Goal: Task Accomplishment & Management: Use online tool/utility

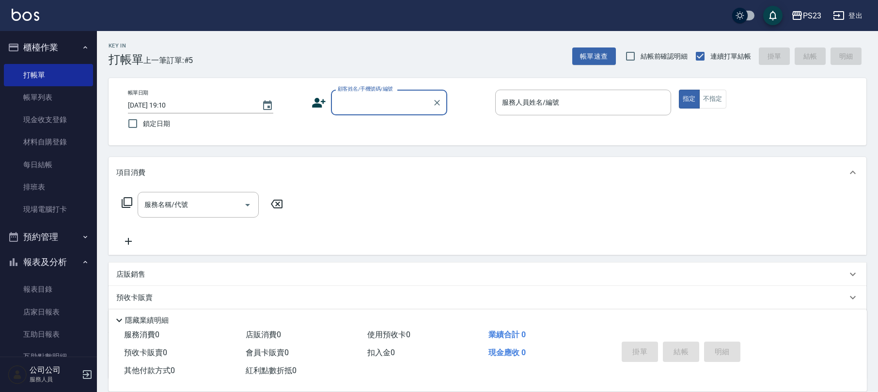
click at [411, 107] on input "顧客姓名/手機號碼/編號" at bounding box center [381, 102] width 93 height 17
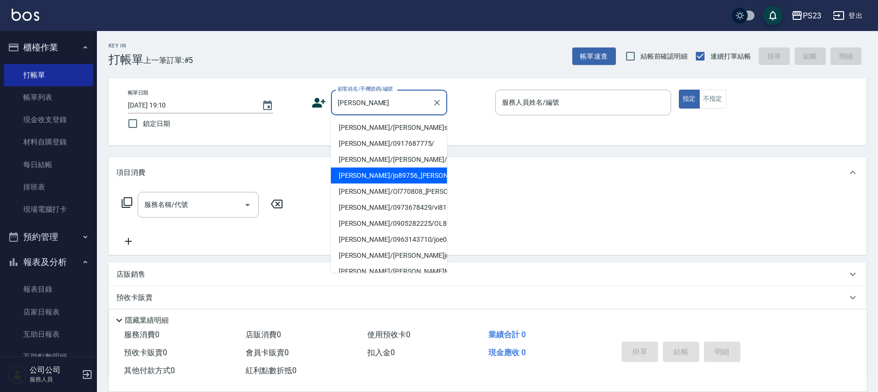
click at [388, 184] on li "[PERSON_NAME]/jo89756_[PERSON_NAME]/jo89756" at bounding box center [389, 176] width 116 height 16
type input "[PERSON_NAME]/jo89756_[PERSON_NAME]/jo89756"
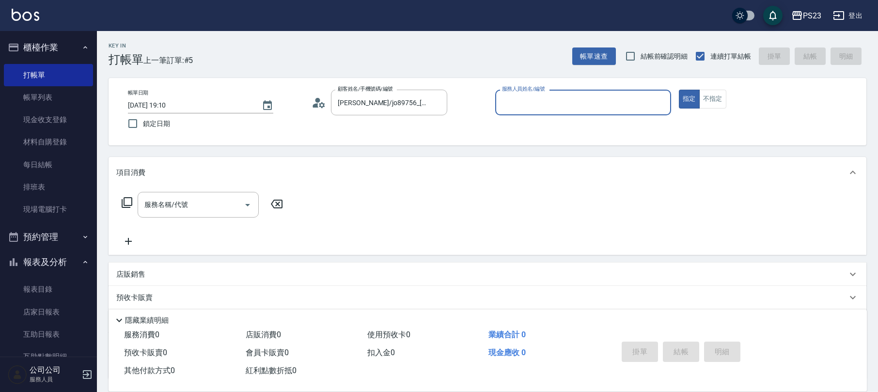
type input "[PERSON_NAME]-89"
click at [197, 206] on input "服務名稱/代號" at bounding box center [191, 204] width 98 height 17
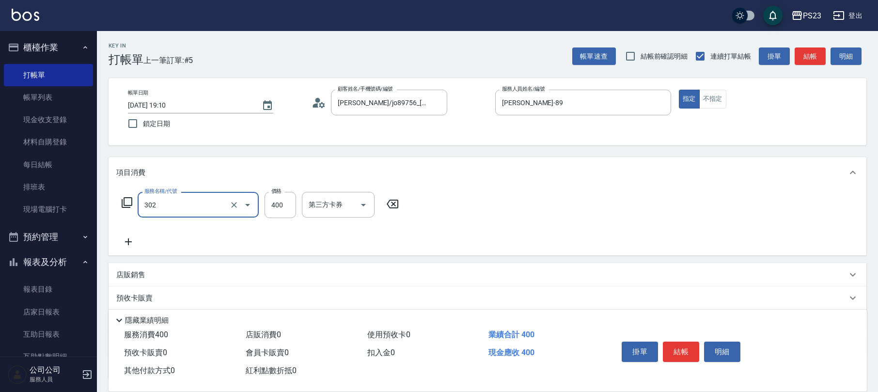
type input "單剪400(302)"
type input "1000"
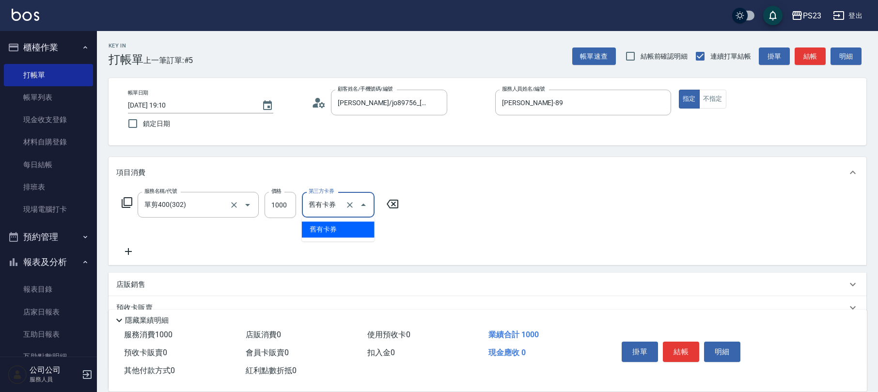
type input "舊有卡券"
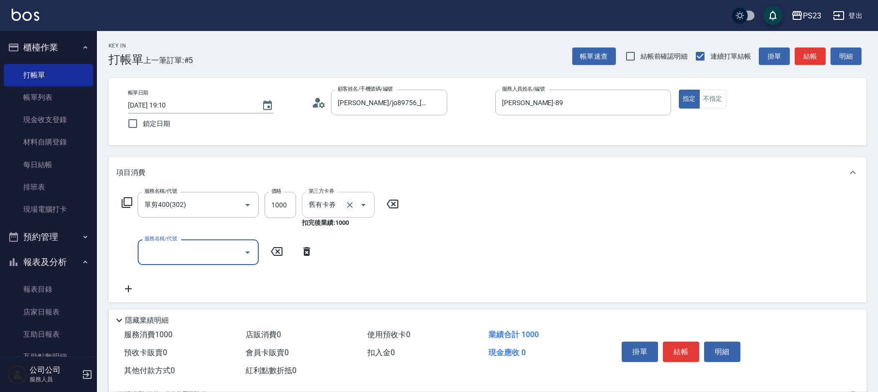
click at [349, 206] on icon "Clear" at bounding box center [350, 205] width 10 height 10
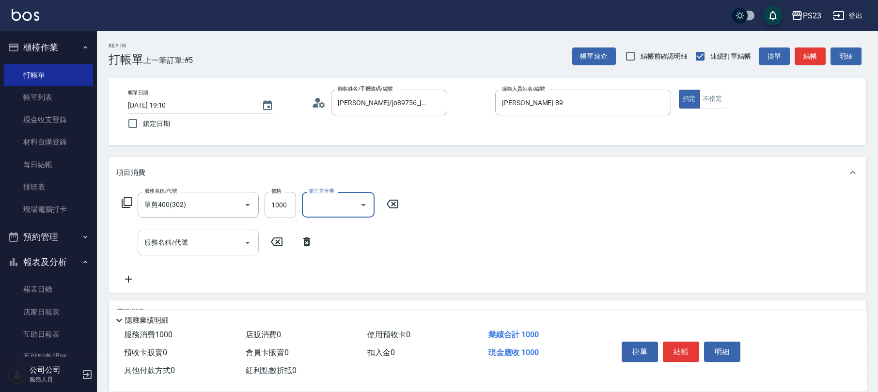
click at [173, 235] on div "服務名稱/代號 服務名稱/代號" at bounding box center [198, 243] width 121 height 26
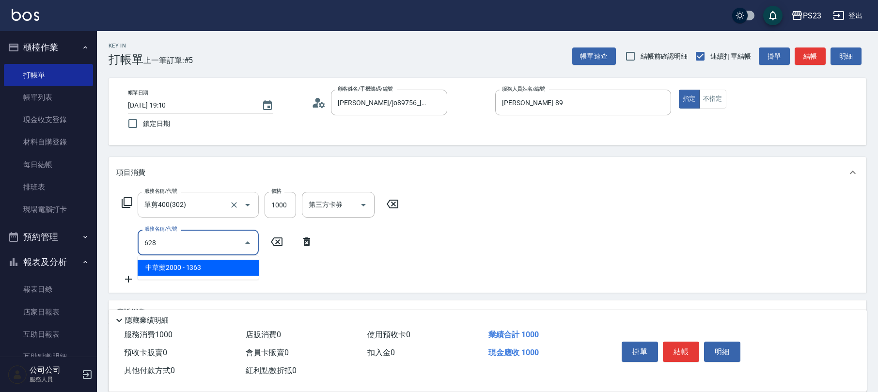
type input "中草藥2000(628)"
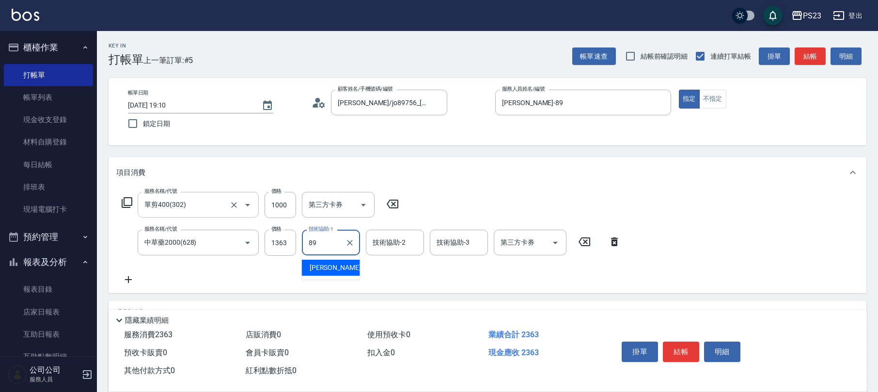
type input "[PERSON_NAME]-89"
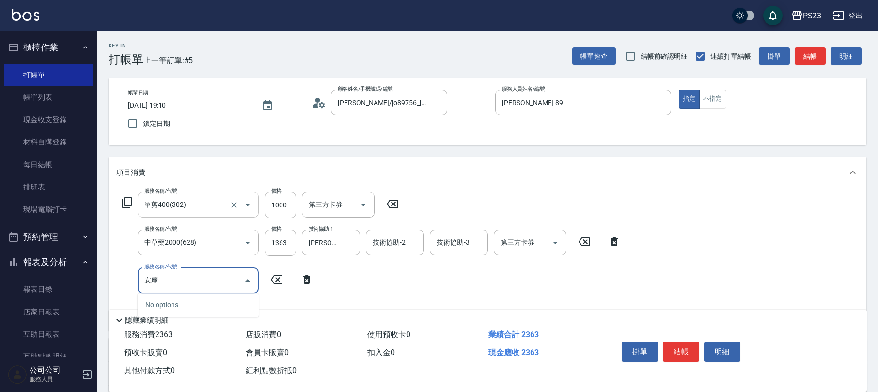
type input "安"
type input "SPA按摩600(630)"
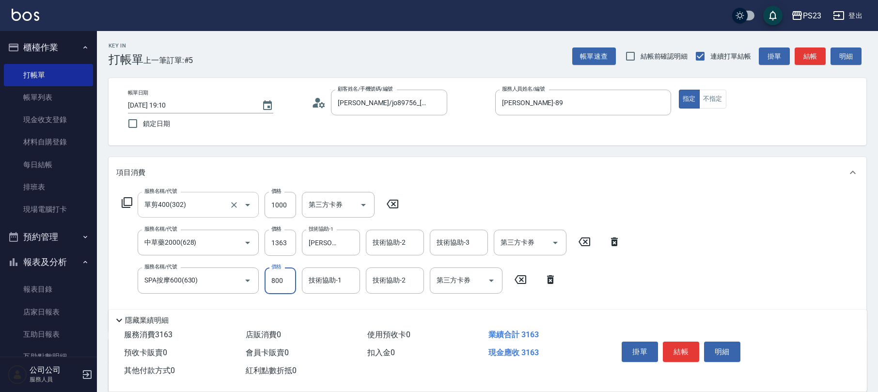
type input "800"
type input "[PERSON_NAME]-89"
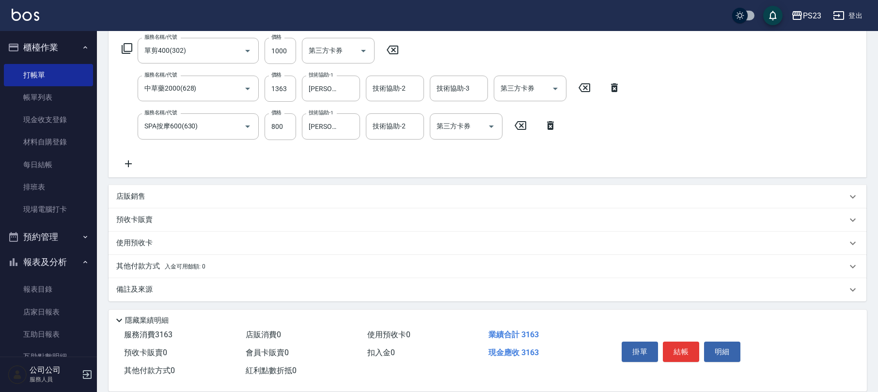
click at [129, 284] on p "備註及來源" at bounding box center [134, 289] width 36 height 10
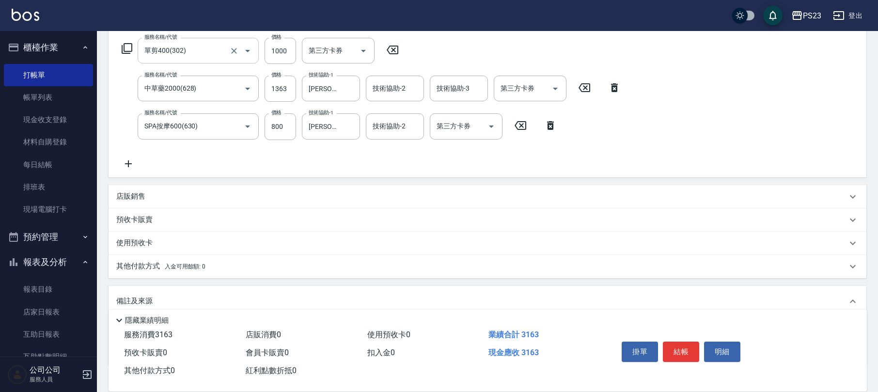
scroll to position [0, 0]
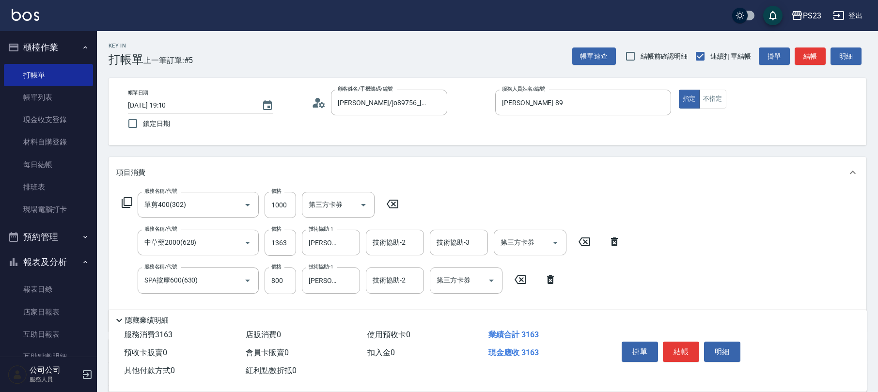
click at [318, 103] on icon at bounding box center [319, 102] width 15 height 15
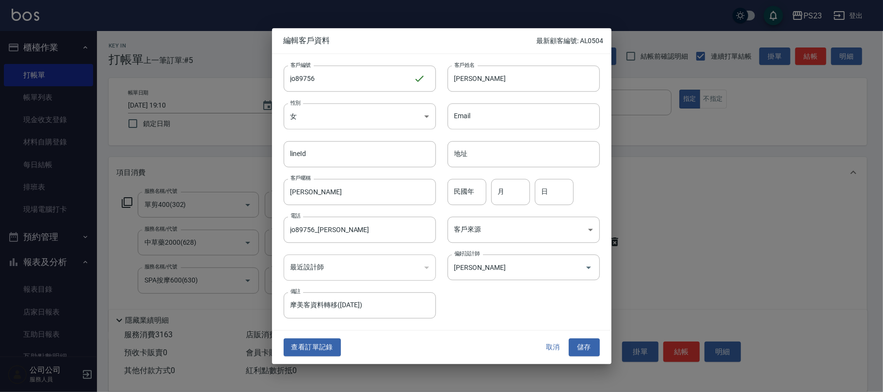
click at [549, 347] on button "取消" at bounding box center [552, 348] width 31 height 18
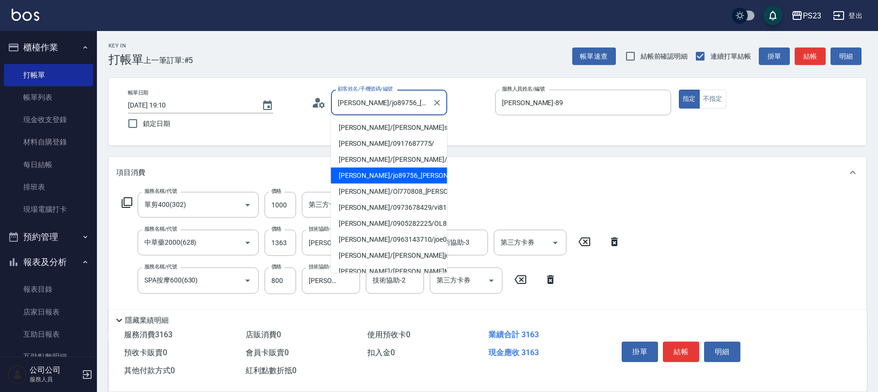
drag, startPoint x: 355, startPoint y: 102, endPoint x: 308, endPoint y: 102, distance: 47.0
click at [308, 102] on div "帳單日期 [DATE] 19:10 鎖定日期 顧客姓名/手機號碼/編號 [PERSON_NAME]/jo89756_[PERSON_NAME]/jo89756…" at bounding box center [487, 112] width 735 height 44
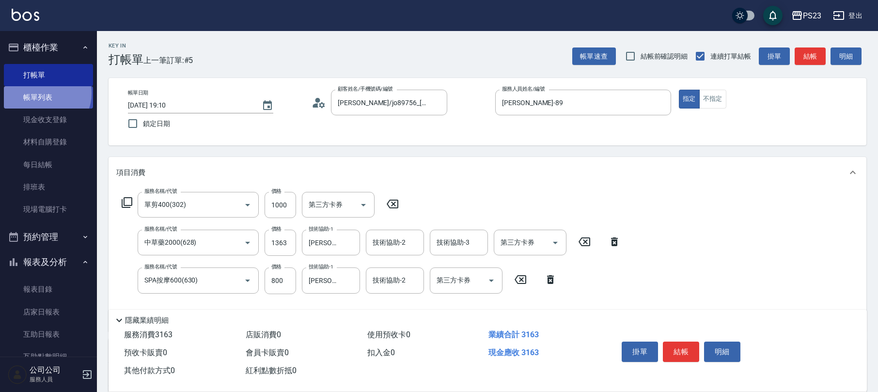
click at [45, 94] on link "帳單列表" at bounding box center [48, 97] width 89 height 22
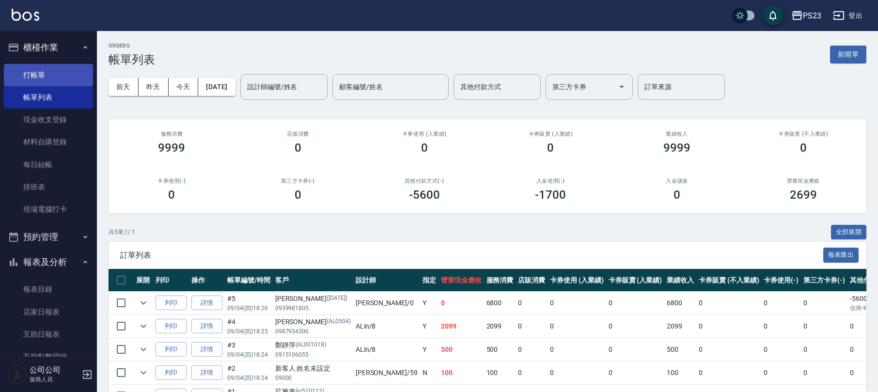
click at [47, 77] on link "打帳單" at bounding box center [48, 75] width 89 height 22
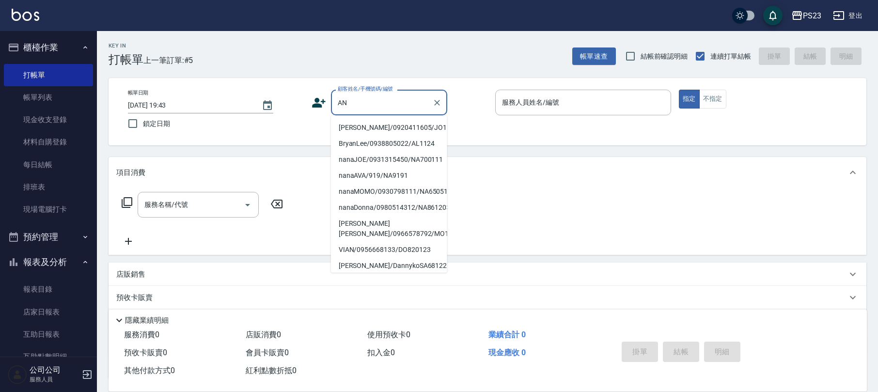
click at [389, 128] on li "[PERSON_NAME]/0920411605/JO12356" at bounding box center [389, 128] width 116 height 16
type input "[PERSON_NAME]/0920411605/JO12356"
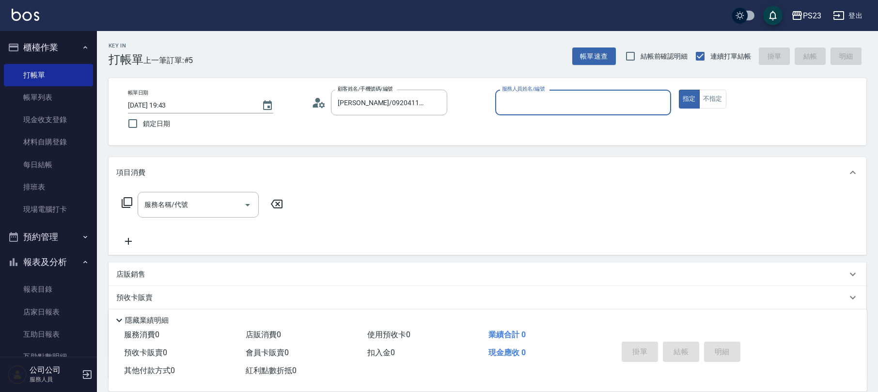
type input "[PERSON_NAME]-89"
click at [204, 199] on input "服務名稱/代號" at bounding box center [191, 204] width 98 height 17
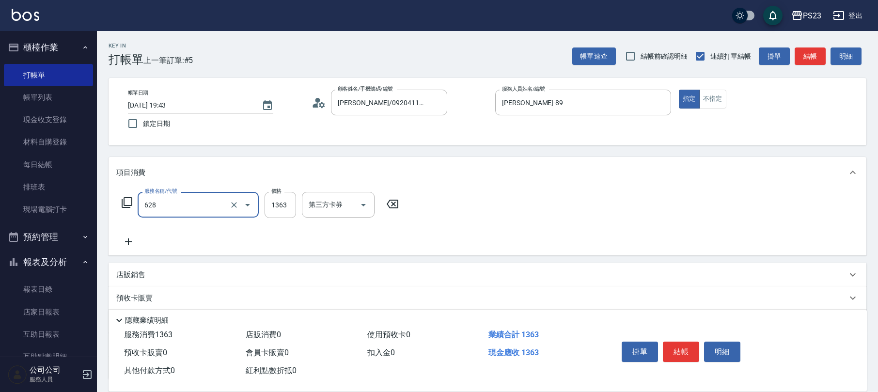
type input "中草藥2000(628)"
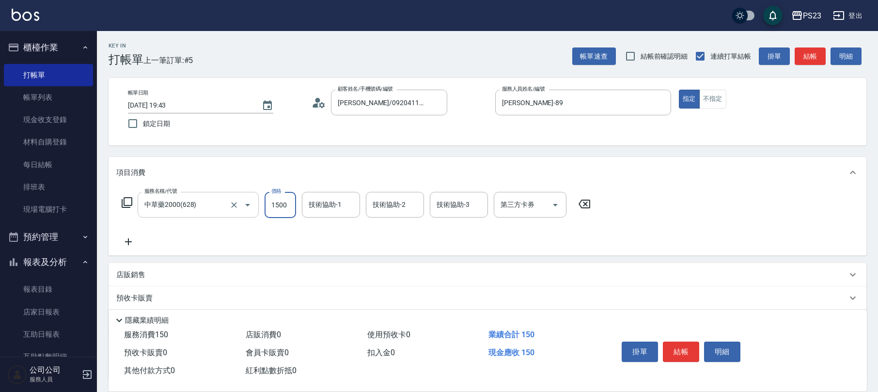
type input "1500"
type input "[PERSON_NAME]-89"
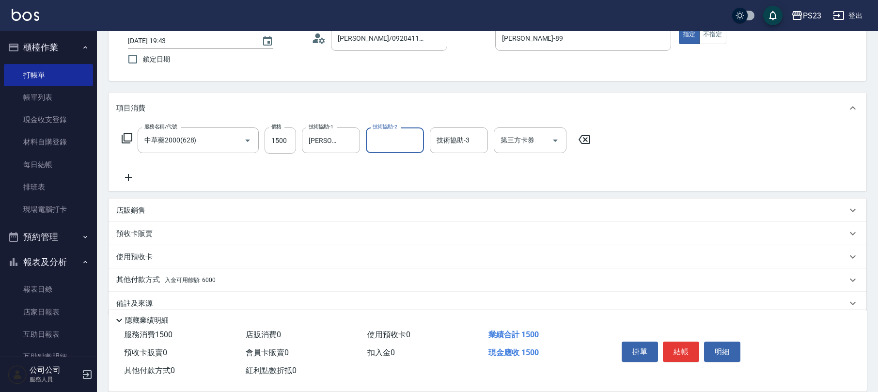
click at [170, 295] on div "備註及來源" at bounding box center [488, 303] width 758 height 23
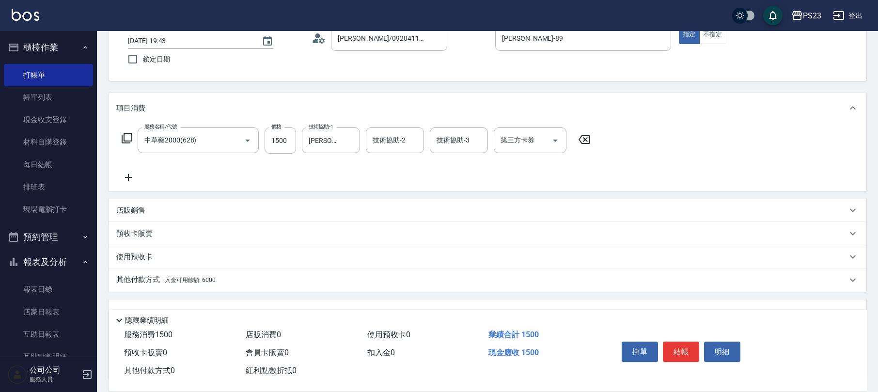
scroll to position [143, 0]
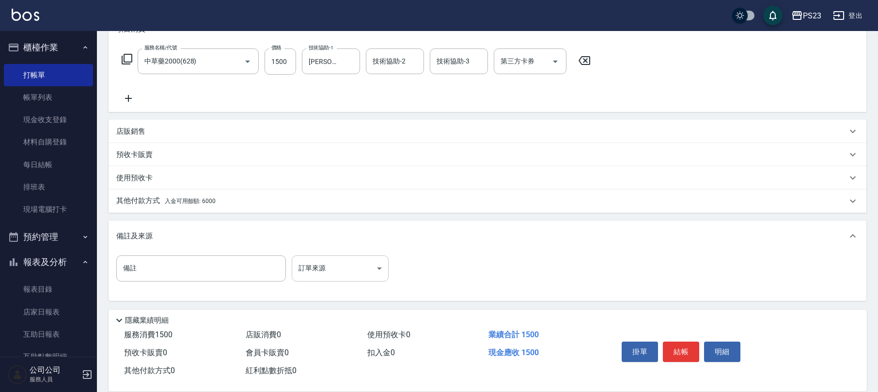
click at [344, 257] on body "PS23 登出 櫃檯作業 打帳單 帳單列表 現金收支登錄 材料自購登錄 每日結帳 排班表 現場電腦打卡 預約管理 預約管理 單日預約紀錄 單週預約紀錄 報表及…" at bounding box center [439, 125] width 878 height 536
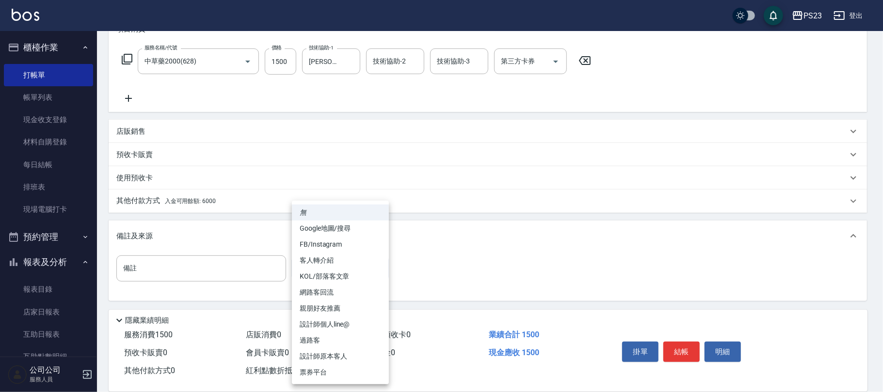
click at [321, 355] on li "設計師原本客人" at bounding box center [340, 356] width 97 height 16
type input "設計師原本客人"
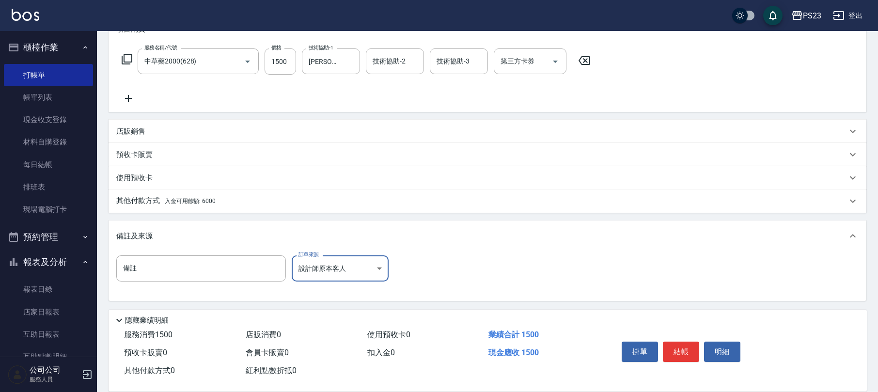
click at [221, 202] on div "其他付款方式 入金可用餘額: 6000" at bounding box center [481, 201] width 731 height 11
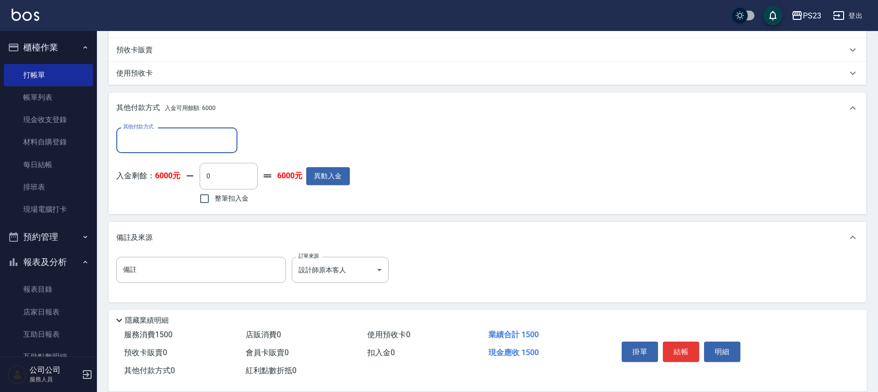
scroll to position [0, 0]
click at [225, 205] on label "整筆扣入金" at bounding box center [221, 199] width 54 height 20
click at [215, 205] on input "整筆扣入金" at bounding box center [204, 199] width 20 height 20
checkbox input "true"
type input "1500"
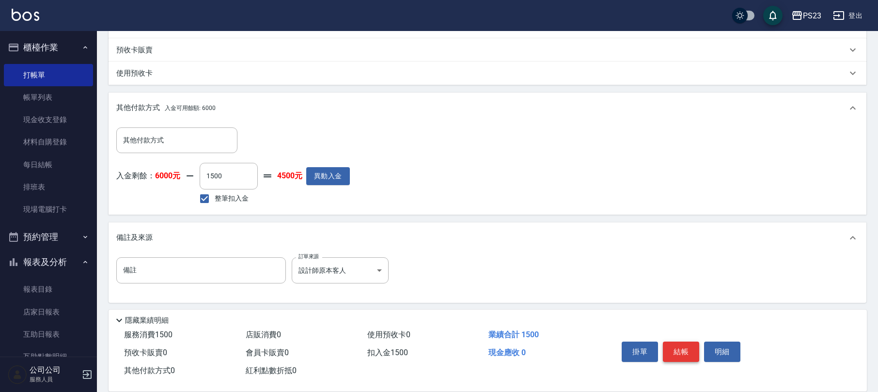
click at [680, 344] on button "結帳" at bounding box center [681, 352] width 36 height 20
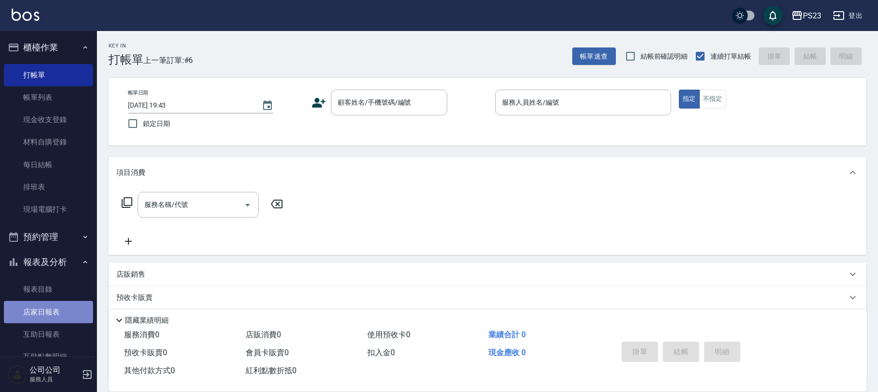
click at [59, 315] on link "店家日報表" at bounding box center [48, 312] width 89 height 22
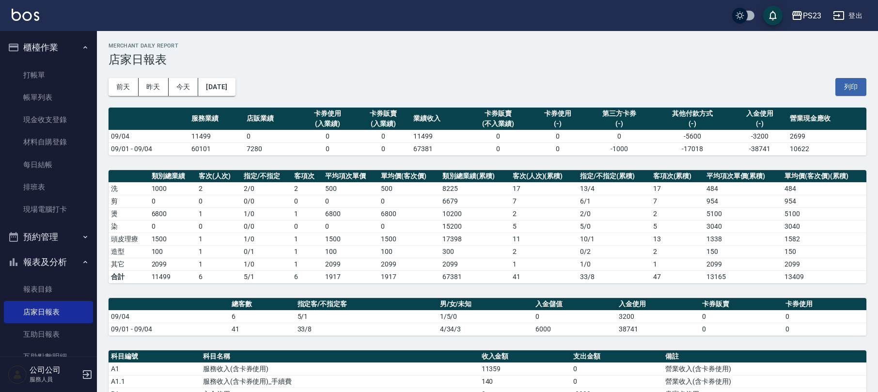
scroll to position [258, 0]
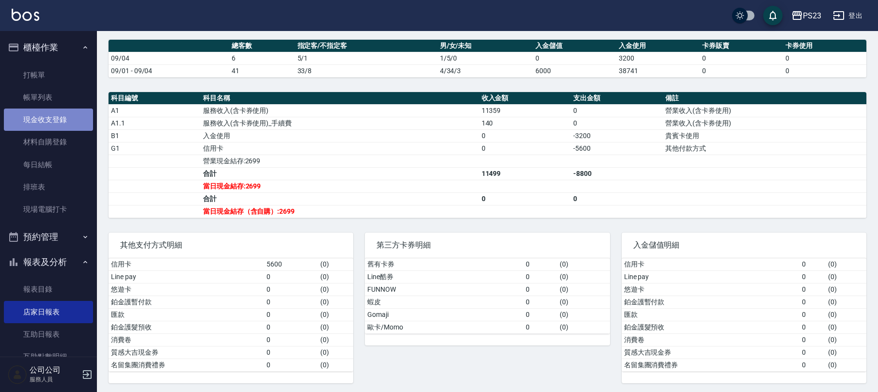
drag, startPoint x: 73, startPoint y: 113, endPoint x: 63, endPoint y: 118, distance: 11.1
click at [72, 114] on link "現金收支登錄" at bounding box center [48, 120] width 89 height 22
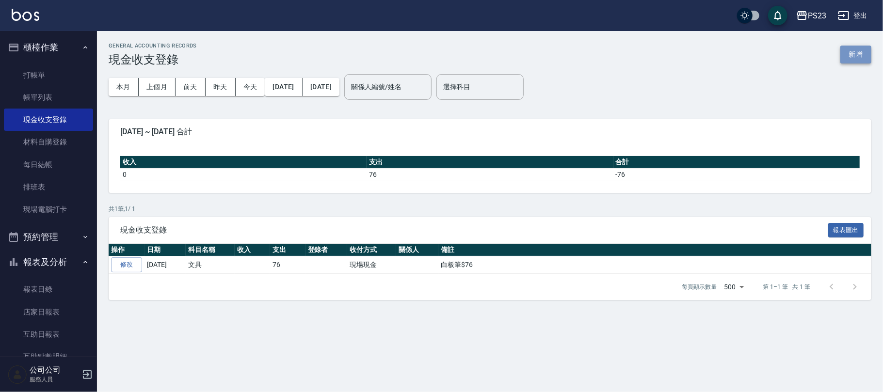
click at [860, 53] on button "新增" at bounding box center [855, 55] width 31 height 18
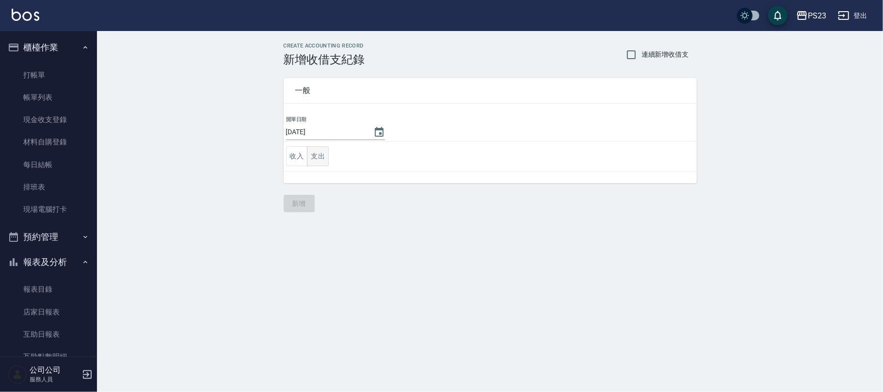
click at [321, 154] on button "支出" at bounding box center [318, 156] width 22 height 20
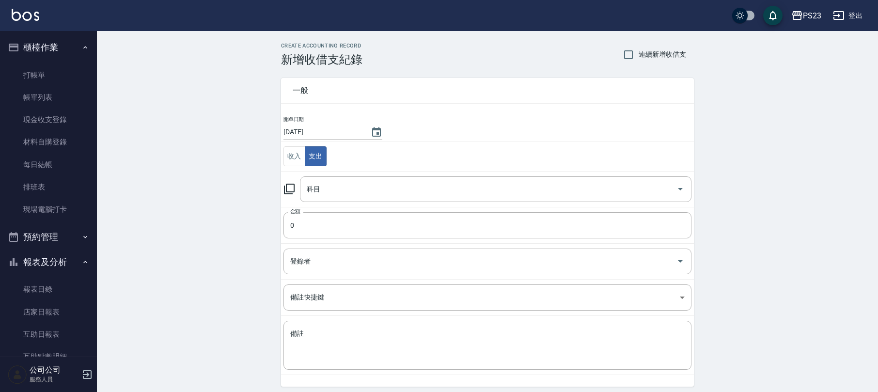
click at [295, 188] on icon at bounding box center [289, 189] width 11 height 11
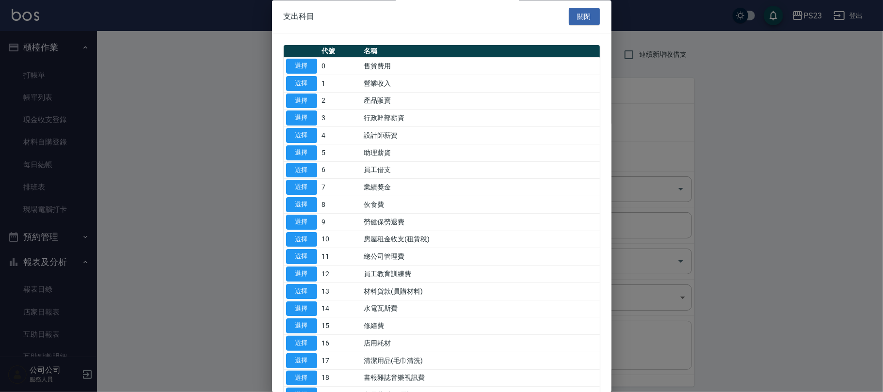
click at [311, 361] on button "選擇" at bounding box center [301, 360] width 31 height 15
type input "17 清潔用品(毛巾清洗)"
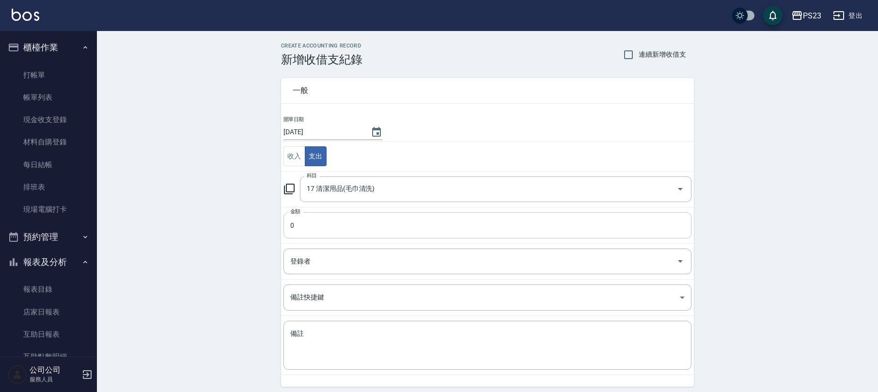
click at [322, 223] on input "0" at bounding box center [488, 225] width 408 height 26
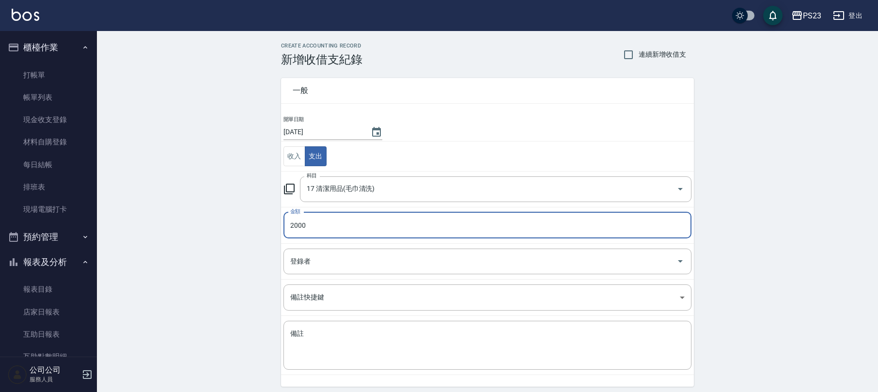
type input "2000"
click at [321, 371] on td "備註 x 備註" at bounding box center [487, 345] width 413 height 59
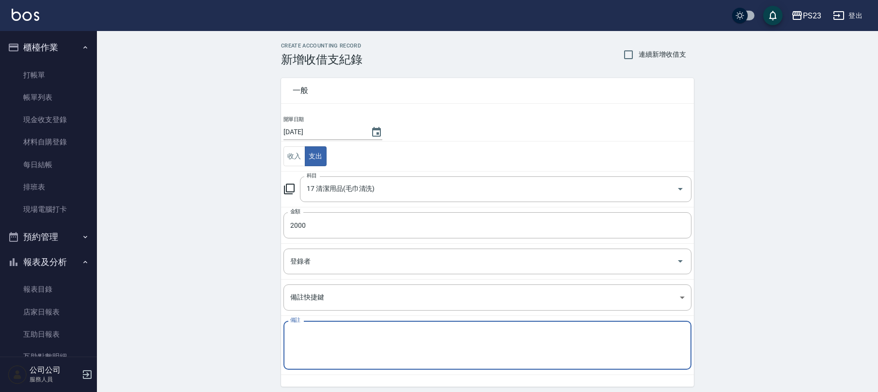
click at [334, 357] on textarea "備註" at bounding box center [487, 345] width 394 height 33
paste textarea "114/8月清潔費$2000"
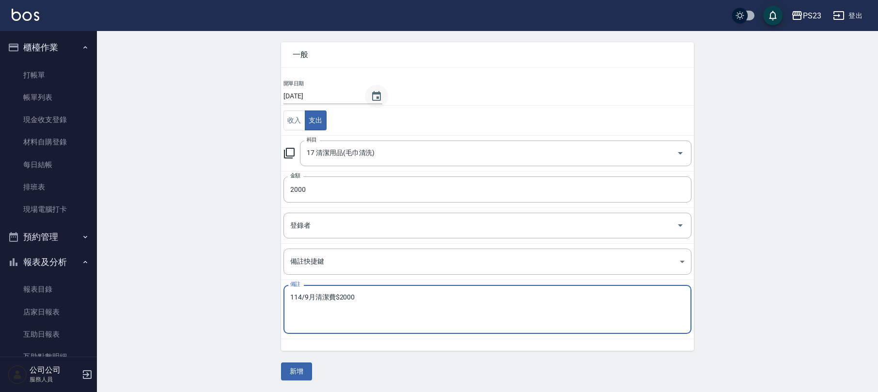
type textarea "114/9月清潔費$2000"
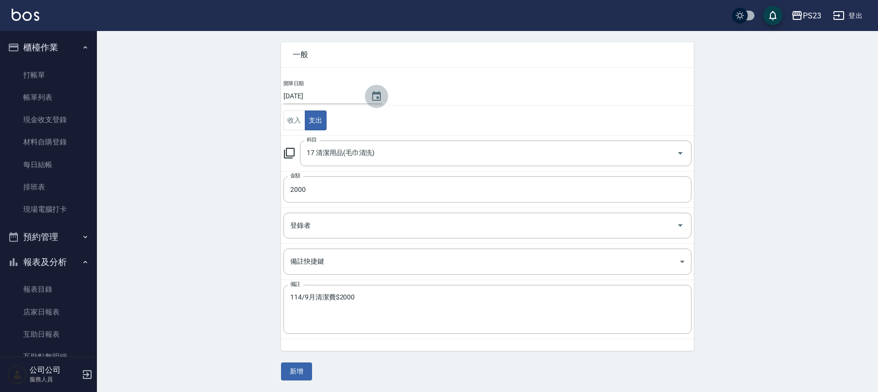
click at [373, 94] on icon "Choose date, selected date is 2025-09-04" at bounding box center [377, 97] width 12 height 12
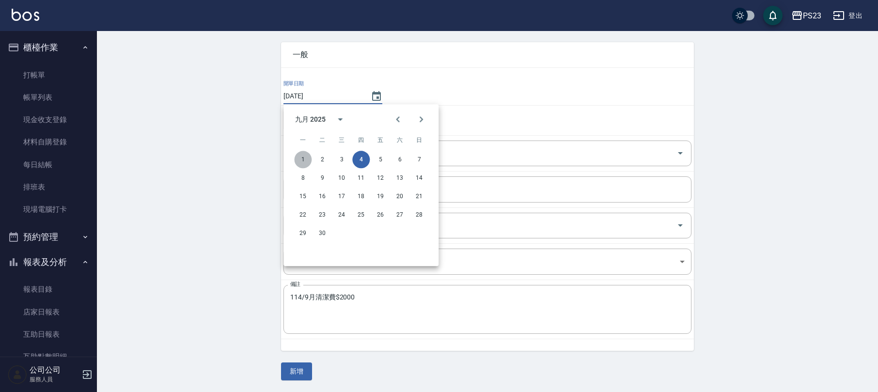
click at [303, 161] on button "1" at bounding box center [302, 159] width 17 height 17
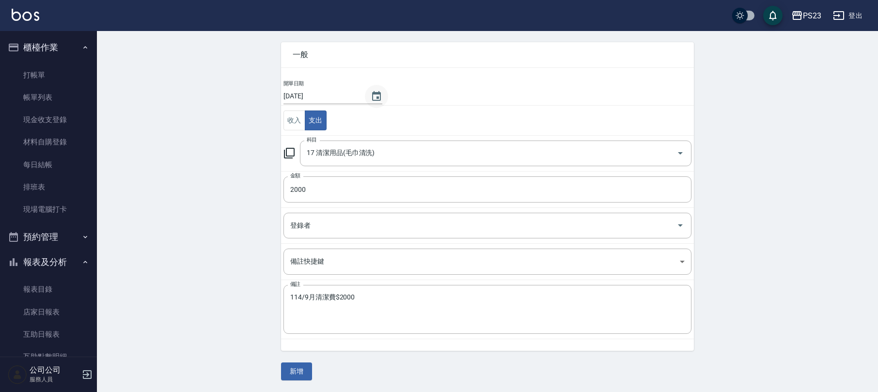
click at [374, 93] on icon "Choose date, selected date is 2025-09-01" at bounding box center [376, 96] width 9 height 10
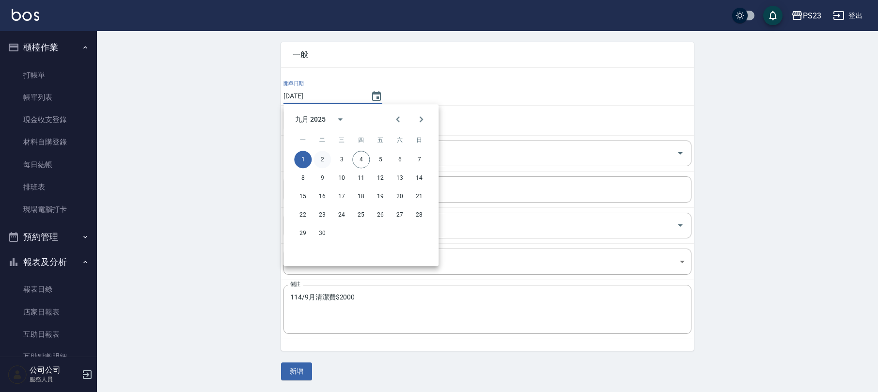
click at [323, 159] on button "2" at bounding box center [322, 159] width 17 height 17
type input "[DATE]"
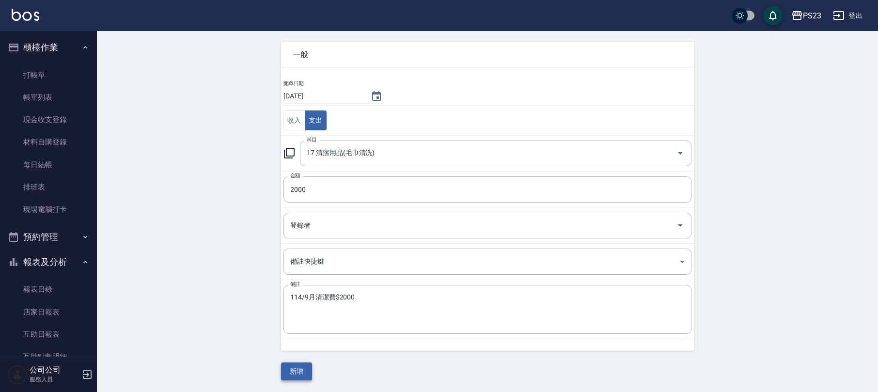
click at [299, 372] on button "新增" at bounding box center [296, 371] width 31 height 18
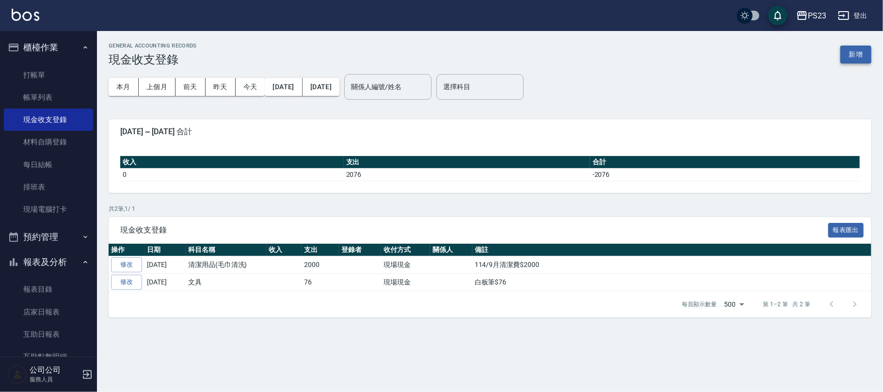
click at [854, 53] on button "新增" at bounding box center [855, 55] width 31 height 18
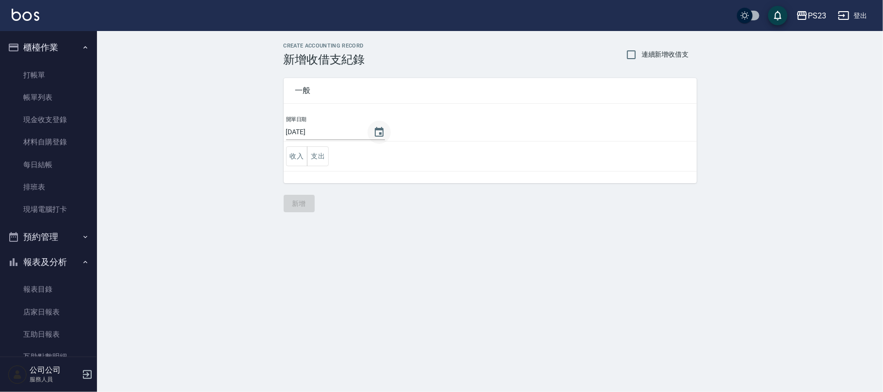
click at [377, 130] on icon "Choose date, selected date is 2025-09-04" at bounding box center [379, 132] width 12 height 12
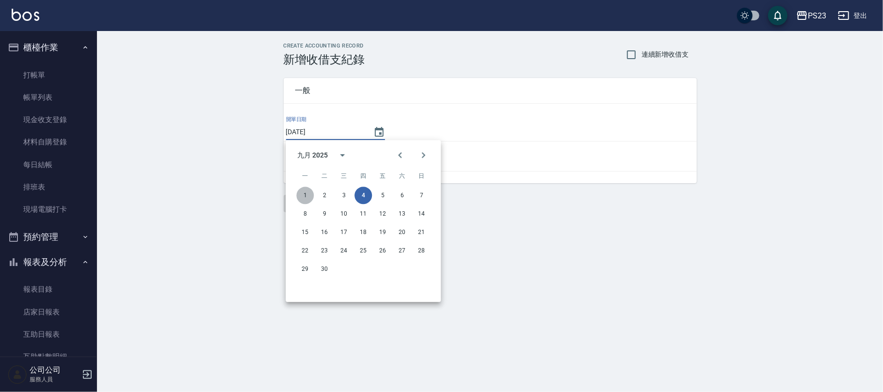
click at [309, 193] on button "1" at bounding box center [304, 195] width 17 height 17
type input "[DATE]"
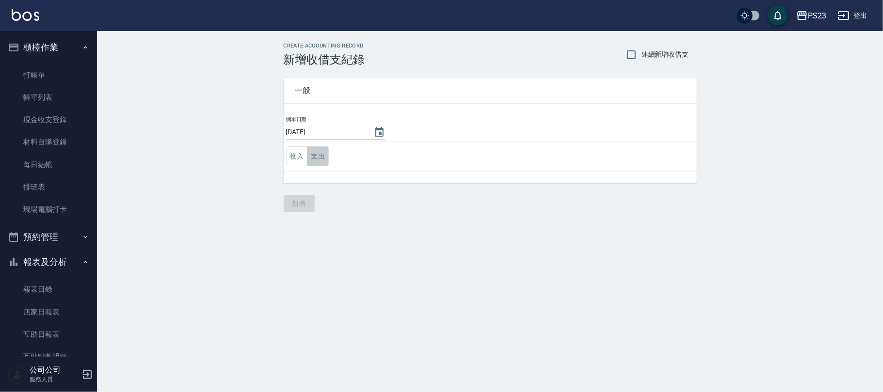
drag, startPoint x: 320, startPoint y: 155, endPoint x: 325, endPoint y: 161, distance: 7.7
click at [321, 155] on button "支出" at bounding box center [318, 156] width 22 height 20
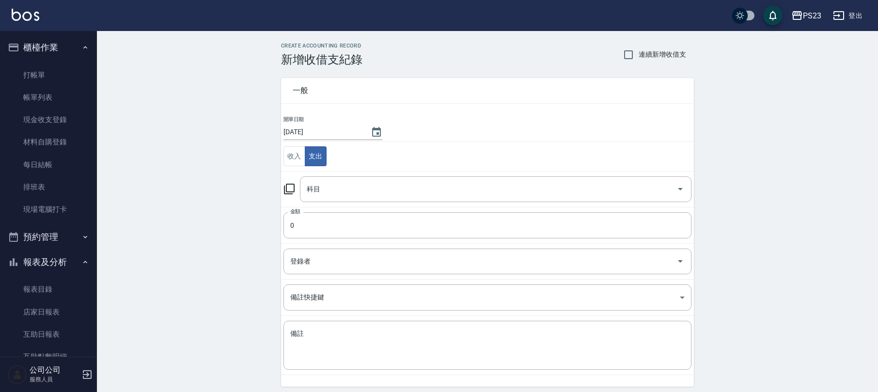
click at [293, 192] on icon at bounding box center [290, 189] width 12 height 12
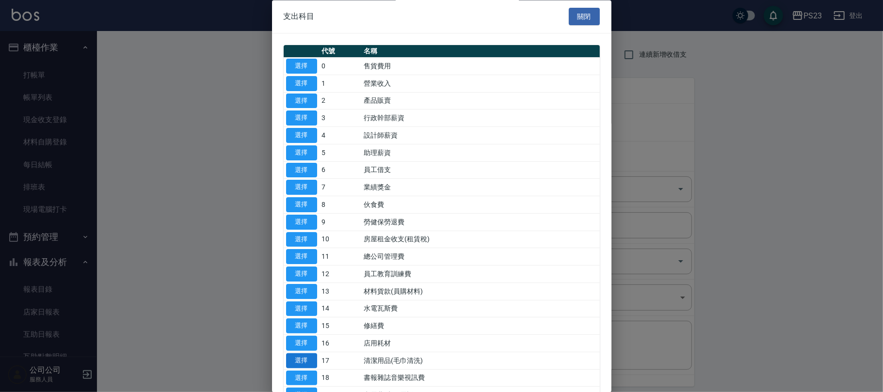
click at [309, 362] on button "選擇" at bounding box center [301, 360] width 31 height 15
type input "17 清潔用品(毛巾清洗)"
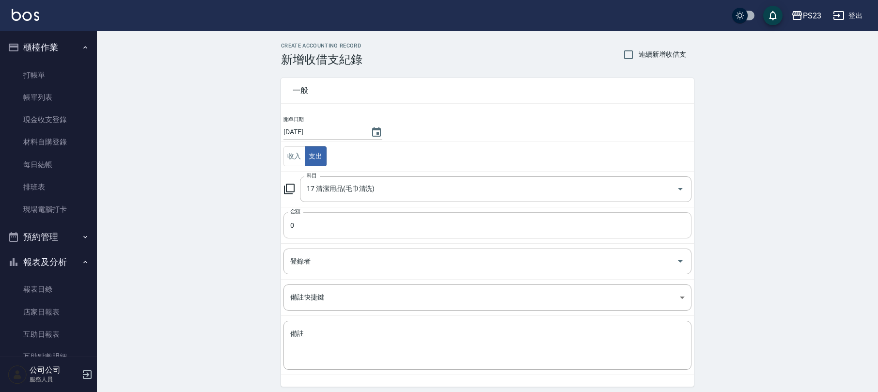
click at [329, 228] on input "0" at bounding box center [488, 225] width 408 height 26
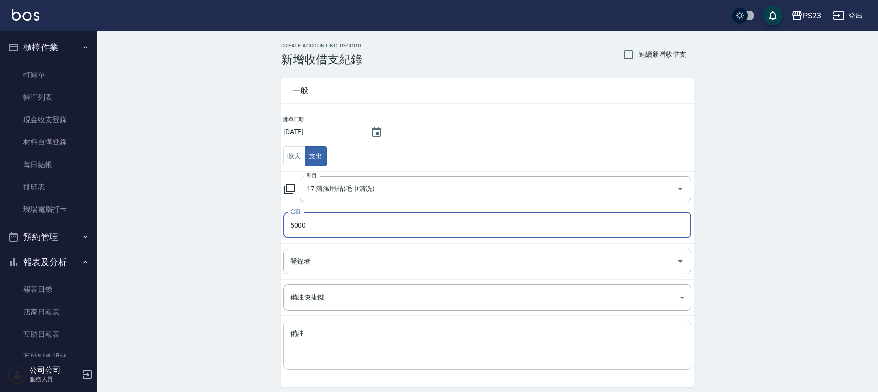
type input "5000"
click at [349, 344] on textarea "備註" at bounding box center [487, 345] width 394 height 33
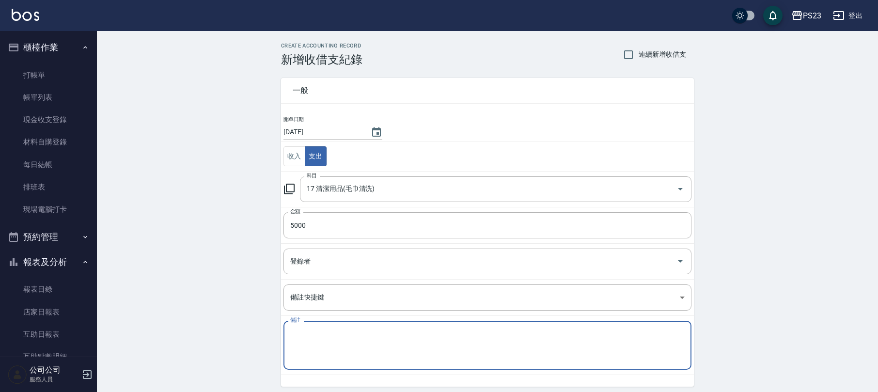
click at [364, 352] on textarea "備註" at bounding box center [487, 345] width 394 height 33
paste textarea "114/7月毛巾費$6000"
click at [308, 332] on textarea "114/7月毛巾費$6000" at bounding box center [487, 345] width 394 height 33
click at [386, 337] on textarea "114/8月毛巾費$6000" at bounding box center [487, 345] width 394 height 33
click at [448, 332] on textarea "114/8月毛巾費$6000之1(9/1$5000)" at bounding box center [487, 345] width 394 height 33
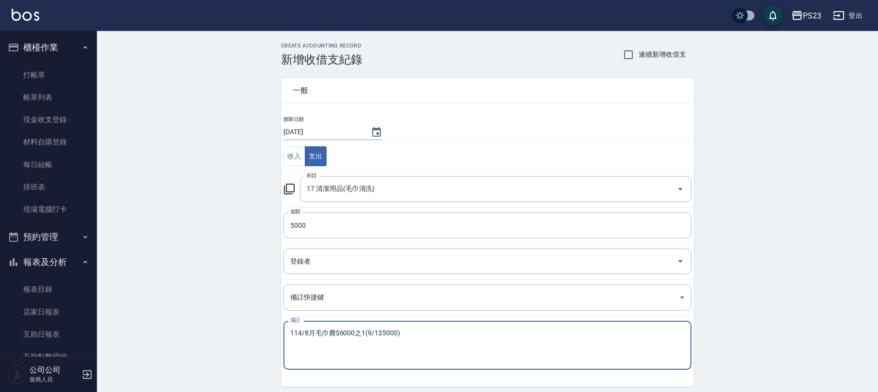
drag, startPoint x: 409, startPoint y: 336, endPoint x: 133, endPoint y: 312, distance: 277.3
click at [133, 312] on div "CREATE ACCOUNTING RECORD 新增收借支紀錄 連續新增收借支 一般 開單日期 [DATE] 收入 支出 科目 17 清潔用品(毛巾清洗) …" at bounding box center [487, 229] width 781 height 397
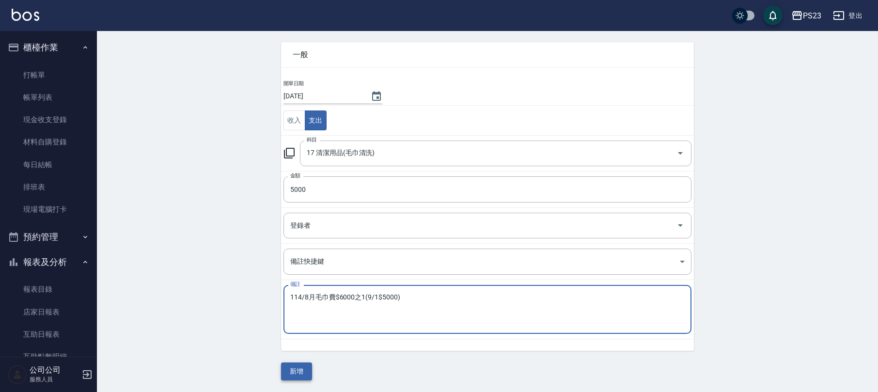
type textarea "114/8月毛巾費$6000之1(9/1$5000)"
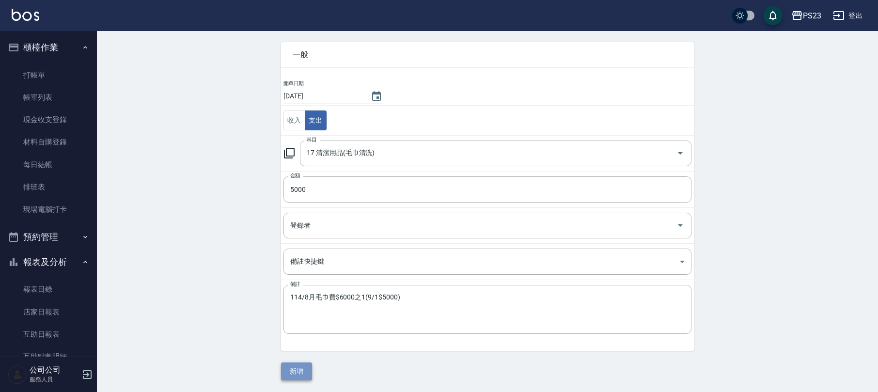
click at [295, 367] on button "新增" at bounding box center [296, 371] width 31 height 18
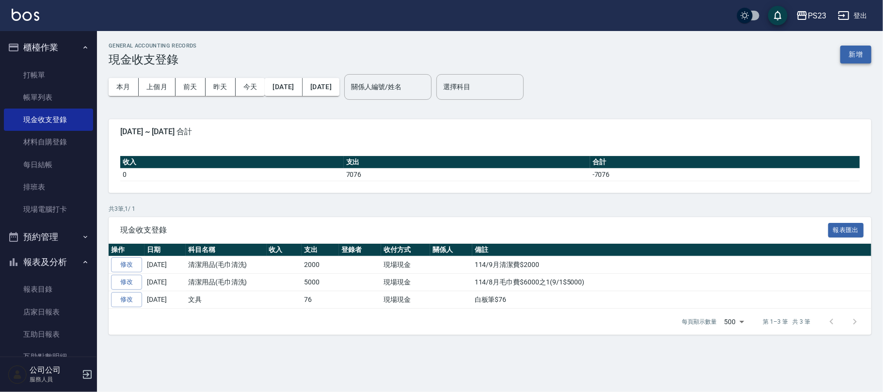
click at [857, 54] on button "新增" at bounding box center [855, 55] width 31 height 18
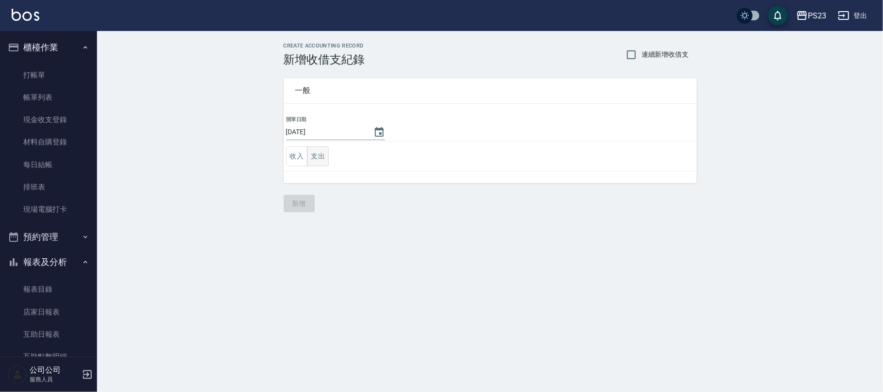
click at [323, 156] on button "支出" at bounding box center [318, 156] width 22 height 20
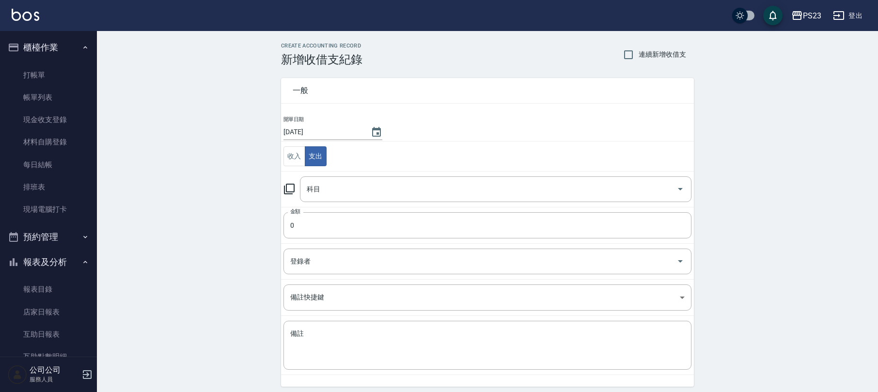
click at [294, 190] on icon at bounding box center [289, 189] width 11 height 11
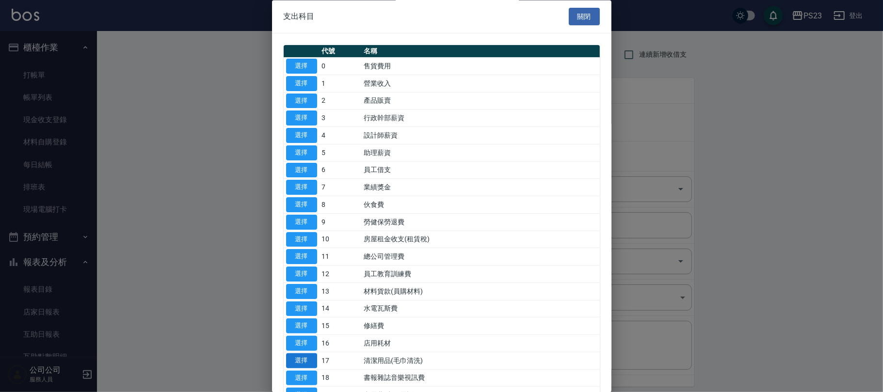
click at [305, 362] on button "選擇" at bounding box center [301, 360] width 31 height 15
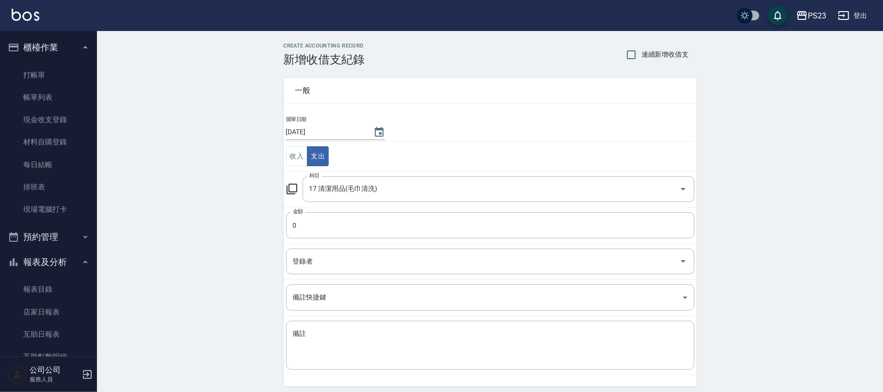
type input "17 清潔用品(毛巾清洗)"
click at [301, 221] on input "0" at bounding box center [488, 225] width 408 height 26
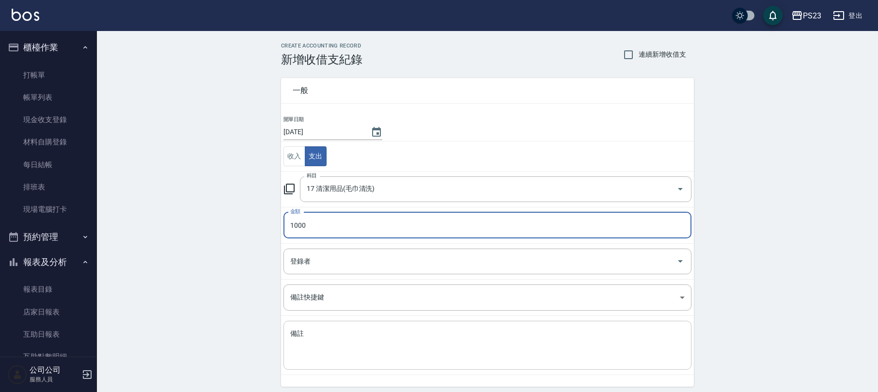
type input "1000"
click at [324, 339] on textarea "備註" at bounding box center [487, 345] width 394 height 33
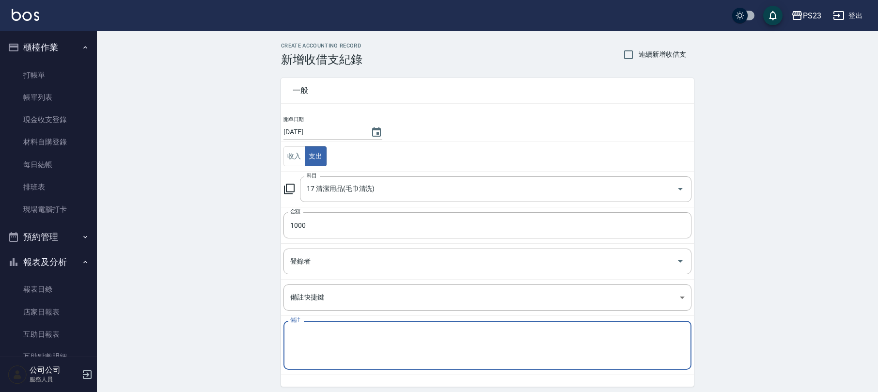
paste textarea "114/8月毛巾費$6000之1(9/1$5000)"
click at [418, 332] on textarea "114/8月毛巾費$6000之1(9/1$5000)" at bounding box center [487, 345] width 394 height 33
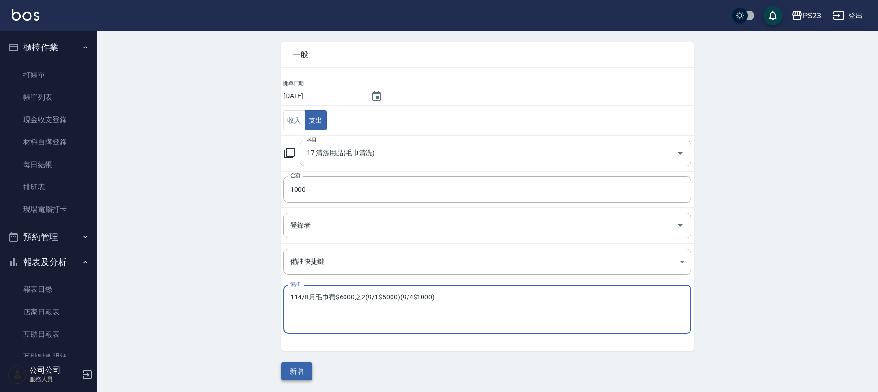
type textarea "114/8月毛巾費$6000之2(9/1$5000)(9/4$1000)"
click at [300, 369] on button "新增" at bounding box center [296, 371] width 31 height 18
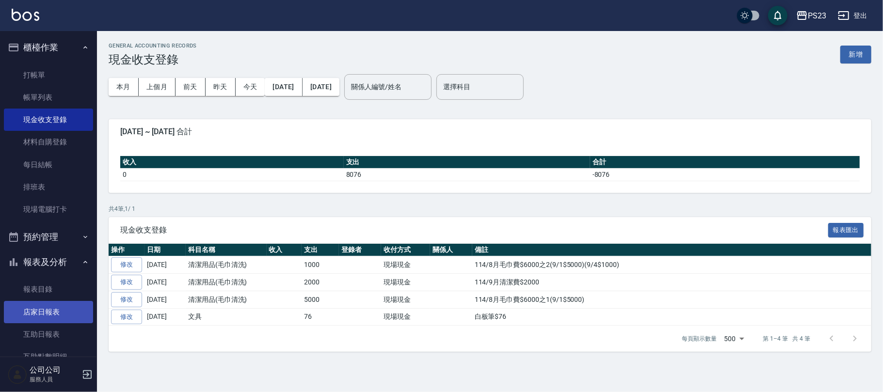
click at [54, 311] on link "店家日報表" at bounding box center [48, 312] width 89 height 22
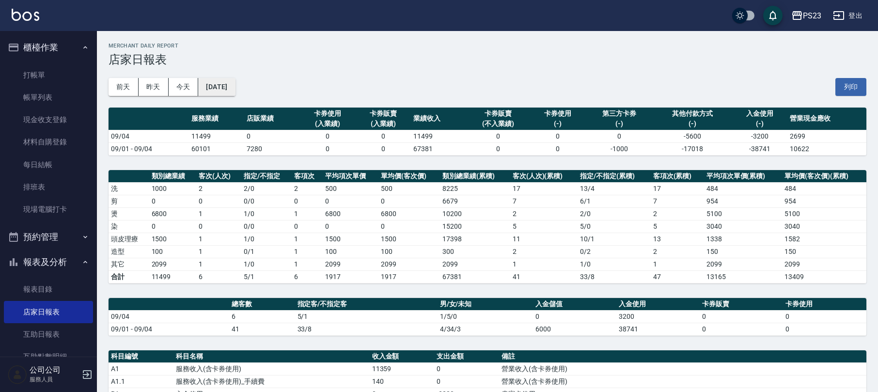
click at [235, 87] on button "[DATE]" at bounding box center [216, 87] width 37 height 18
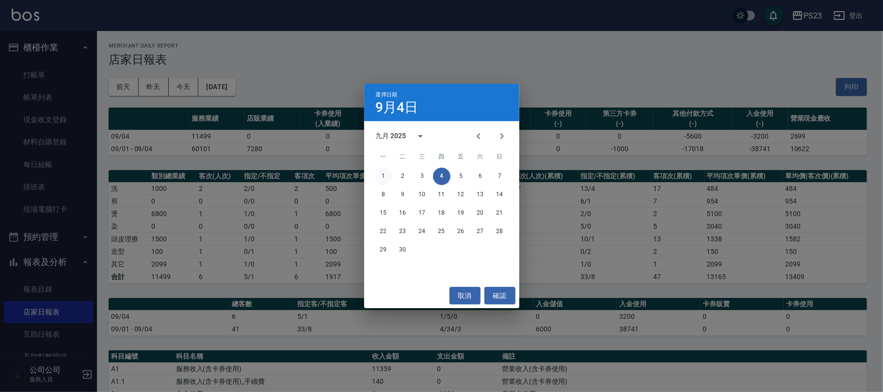
click at [380, 173] on button "1" at bounding box center [383, 176] width 17 height 17
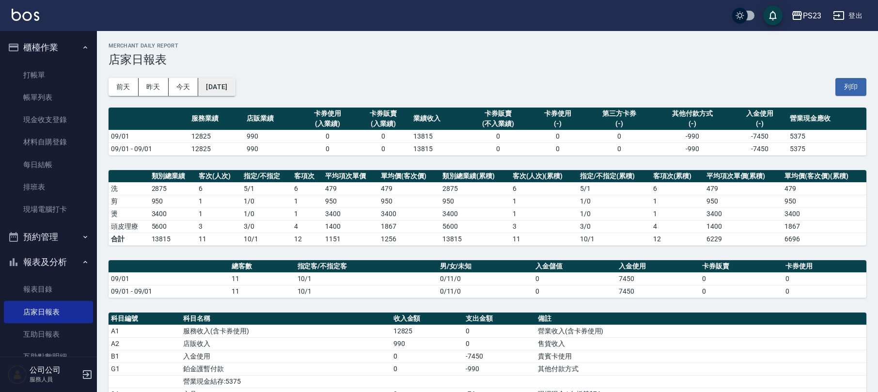
click at [235, 92] on button "[DATE]" at bounding box center [216, 87] width 37 height 18
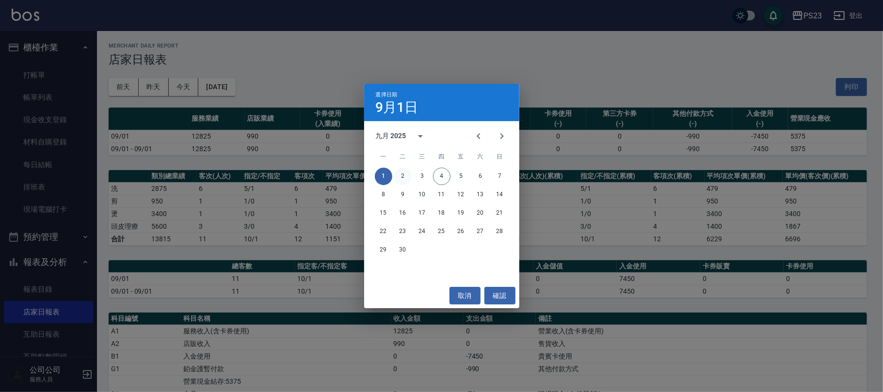
click at [406, 175] on button "2" at bounding box center [402, 176] width 17 height 17
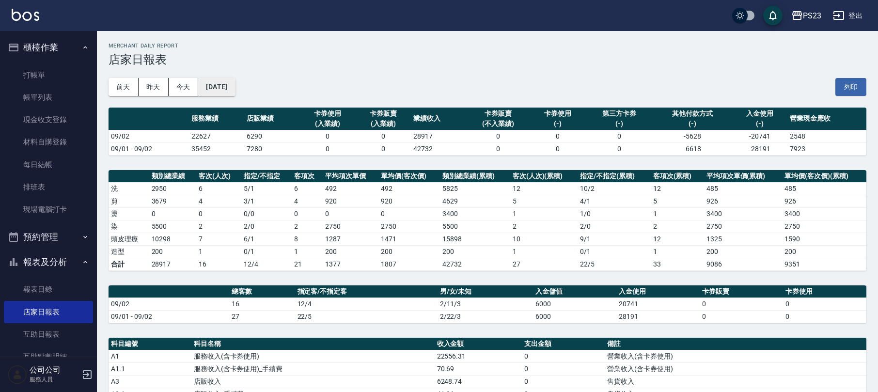
click at [223, 87] on button "[DATE]" at bounding box center [216, 87] width 37 height 18
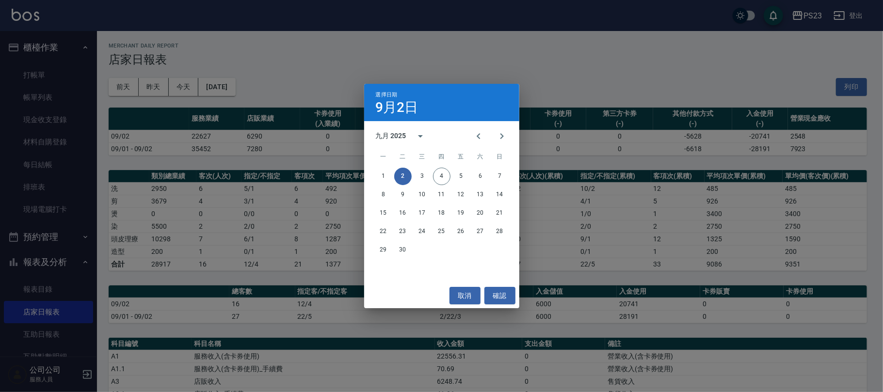
click at [178, 84] on div "選擇日期 [DATE] 九月 2025 一 二 三 四 五 六 日 1 2 3 4 5 6 7 8 9 10 11 12 13 14 15 16 17 18 …" at bounding box center [441, 196] width 883 height 392
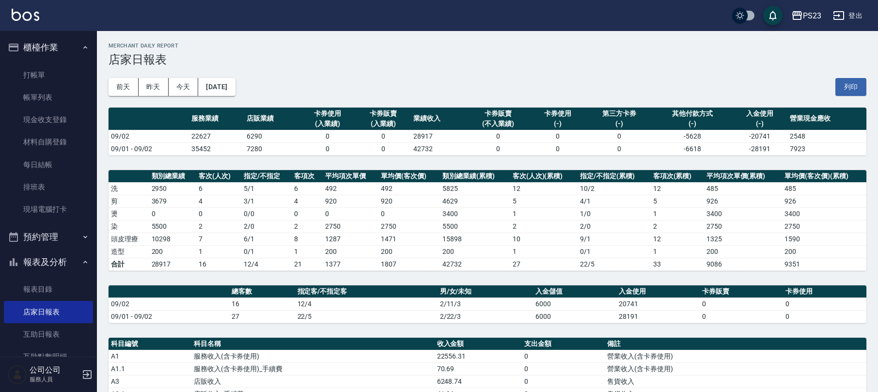
click at [178, 83] on button "今天" at bounding box center [184, 87] width 30 height 18
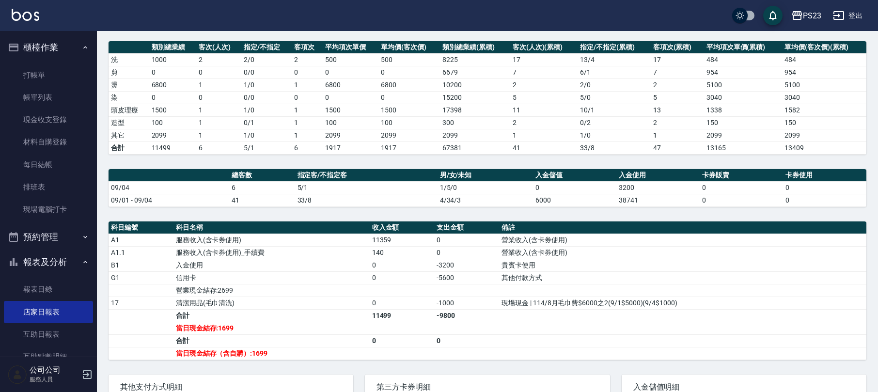
scroll to position [194, 0]
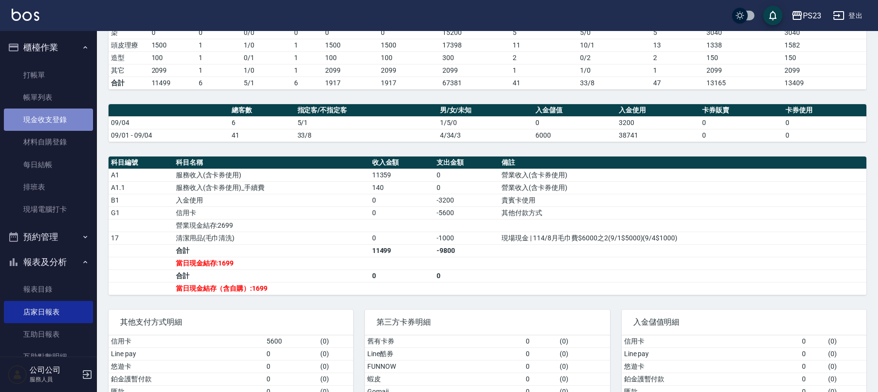
click at [59, 113] on link "現金收支登錄" at bounding box center [48, 120] width 89 height 22
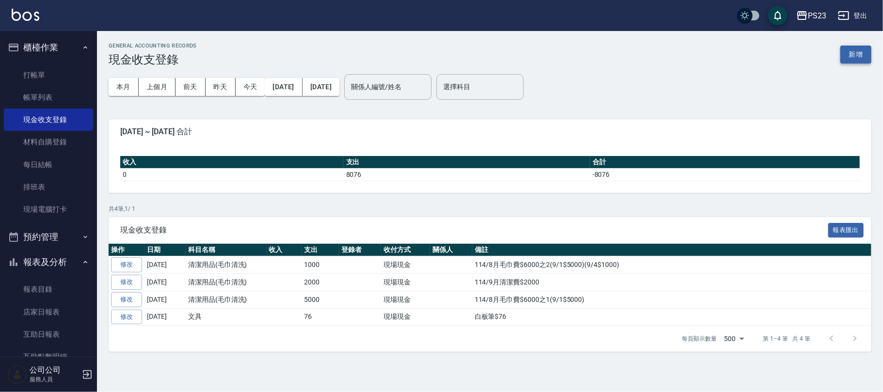
click at [849, 49] on button "新增" at bounding box center [855, 55] width 31 height 18
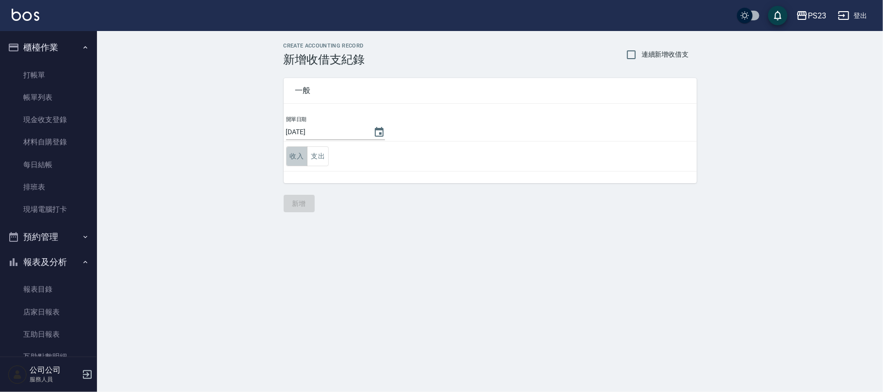
click at [303, 155] on button "收入" at bounding box center [297, 156] width 22 height 20
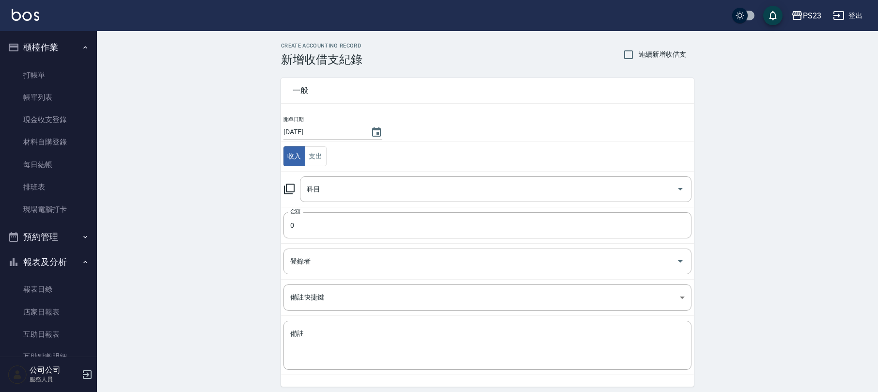
click at [291, 189] on icon at bounding box center [290, 189] width 12 height 12
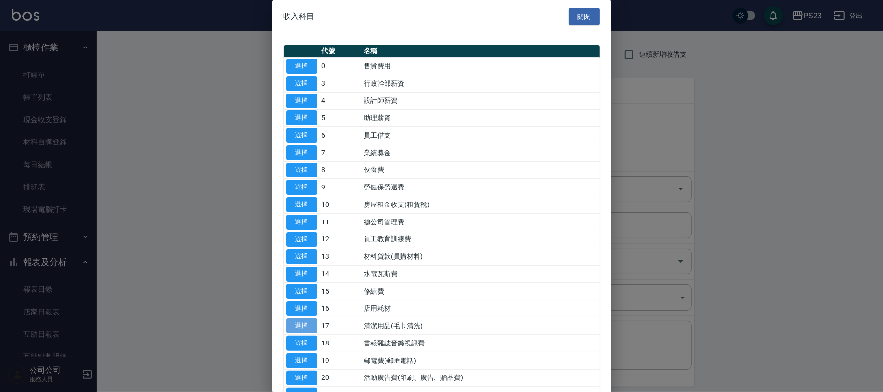
click at [307, 327] on button "選擇" at bounding box center [301, 326] width 31 height 15
type input "17 清潔用品(毛巾清洗)"
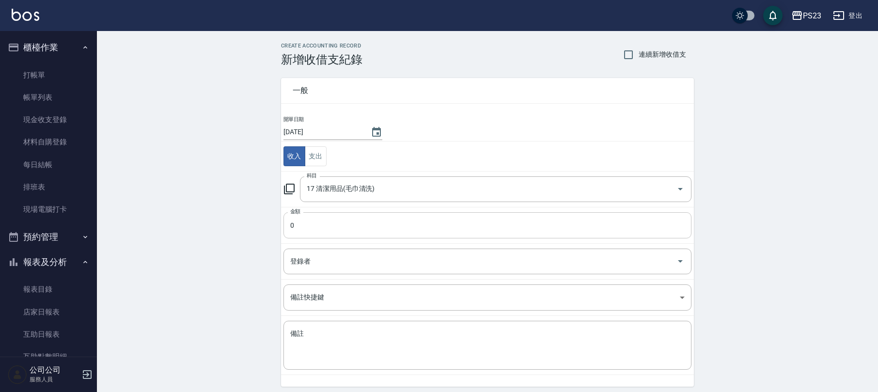
click at [310, 225] on input "0" at bounding box center [488, 225] width 408 height 26
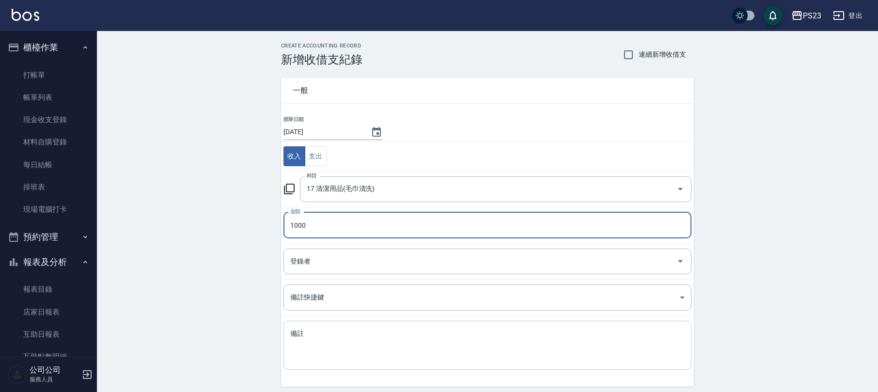
type input "1000"
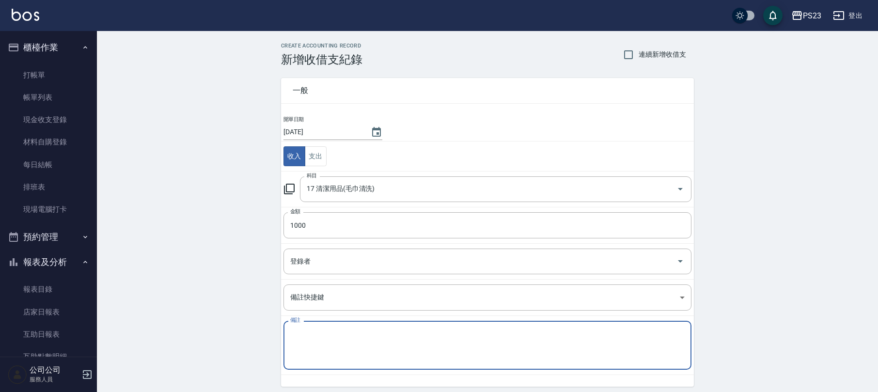
click at [413, 344] on textarea "備註" at bounding box center [487, 345] width 394 height 33
paste textarea "樓上飾品店8月垃圾費$1000(ALIN收"
click at [344, 332] on textarea "樓上飾品店8月垃圾費$1000(ALIN收" at bounding box center [487, 345] width 394 height 33
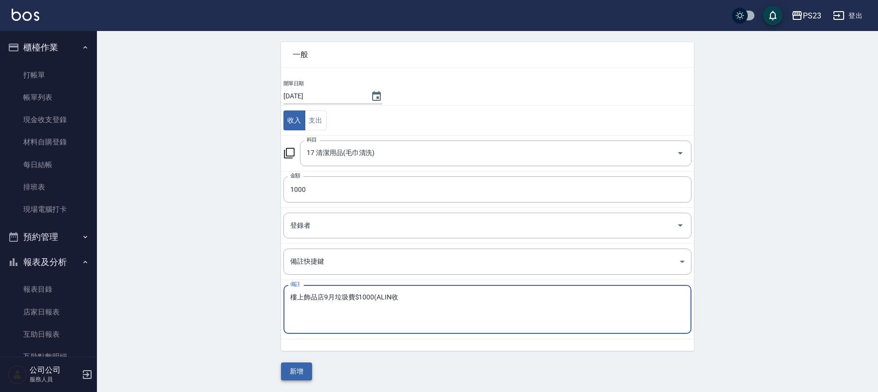
type textarea "樓上飾品店9月垃圾費$1000(ALIN收"
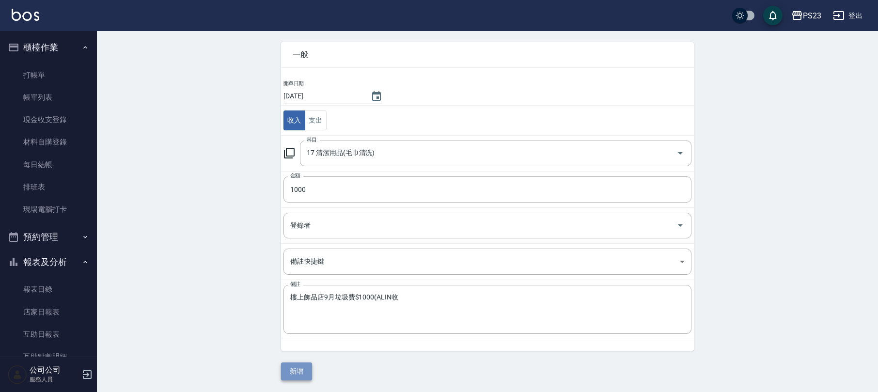
click at [297, 374] on button "新增" at bounding box center [296, 371] width 31 height 18
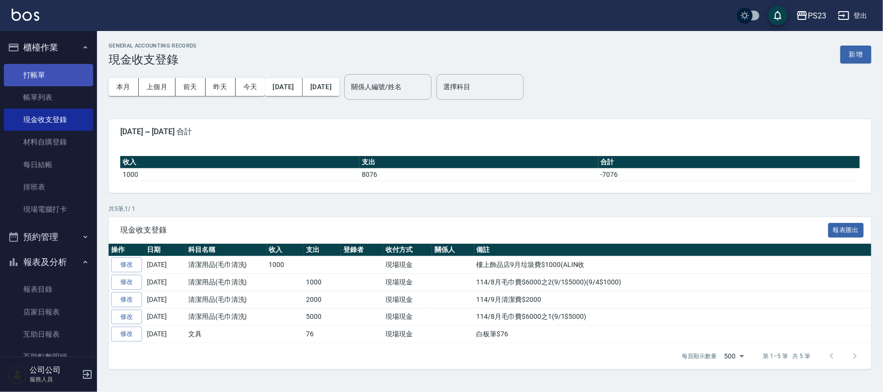
click at [49, 74] on link "打帳單" at bounding box center [48, 75] width 89 height 22
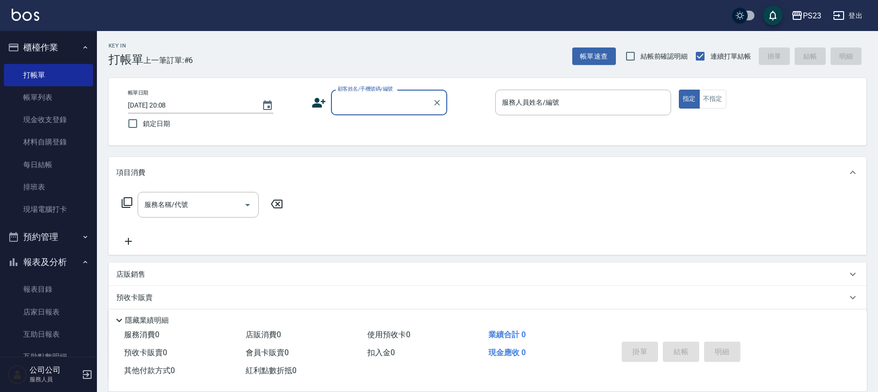
scroll to position [129, 0]
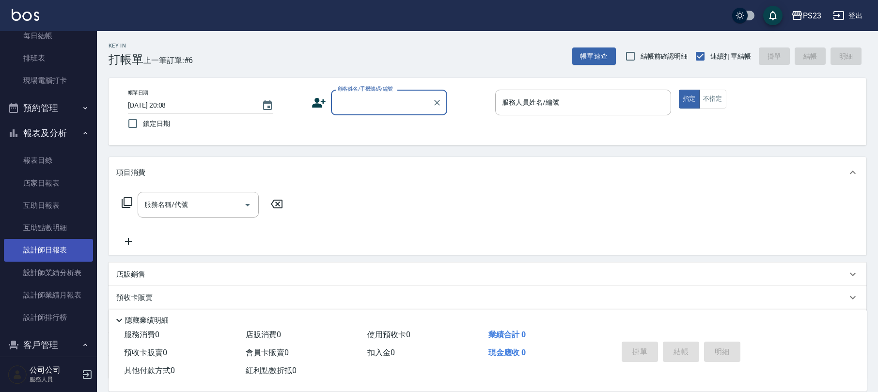
click at [53, 244] on link "設計師日報表" at bounding box center [48, 250] width 89 height 22
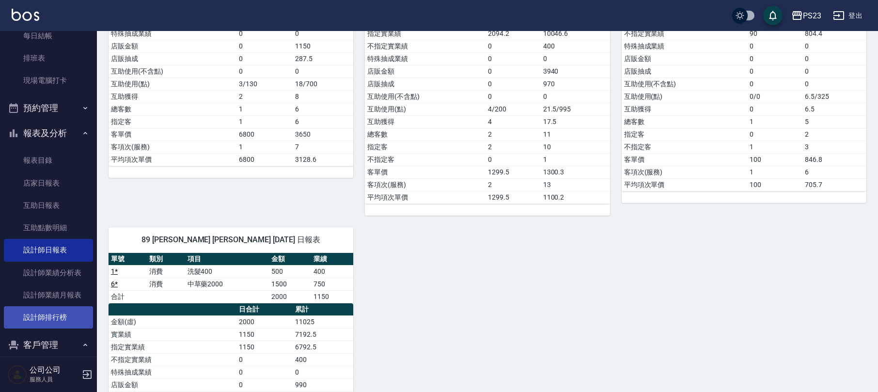
scroll to position [323, 0]
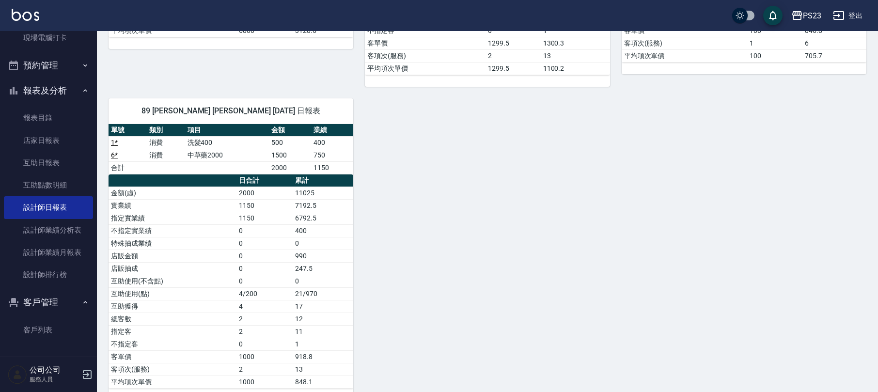
click at [433, 261] on div "0 [PERSON_NAME]總監 [DATE] 日報表 單號 類別 項目 金額 業績 5 * 消費 娜普菈燙 6800 5970 合計 6800 5970 …" at bounding box center [482, 86] width 770 height 627
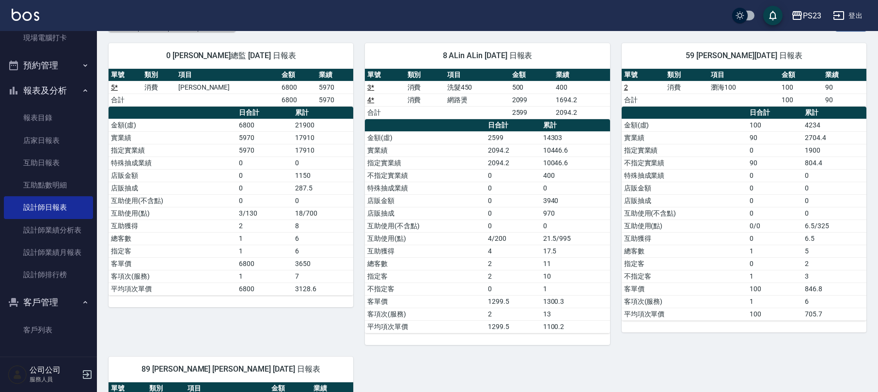
scroll to position [0, 0]
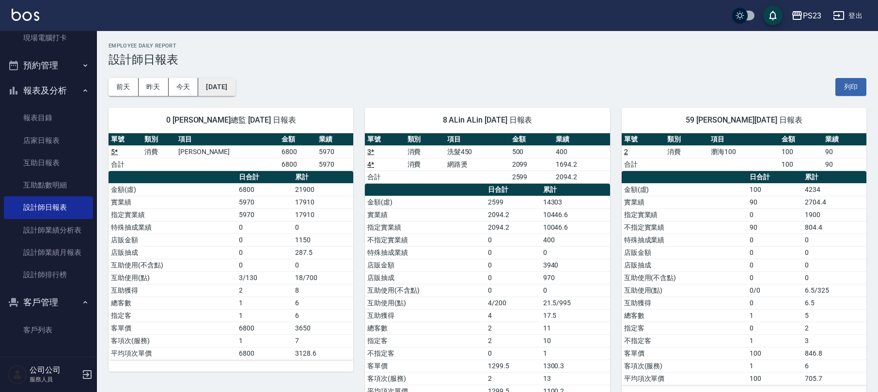
click at [235, 85] on button "[DATE]" at bounding box center [216, 87] width 37 height 18
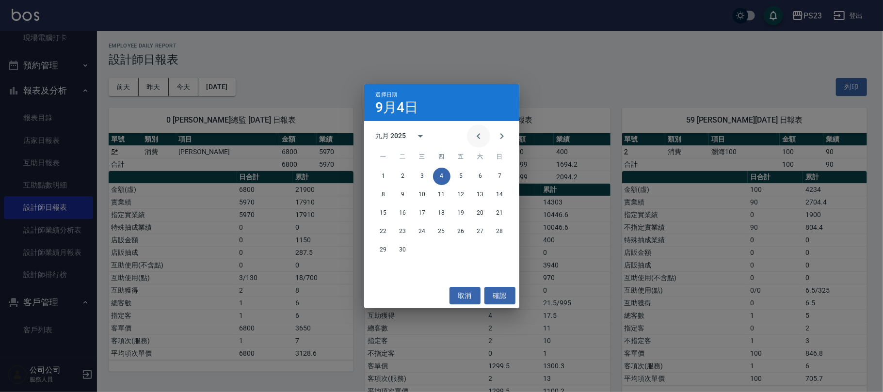
click at [476, 137] on icon "Previous month" at bounding box center [479, 136] width 12 height 12
click at [495, 248] on button "31" at bounding box center [499, 249] width 17 height 17
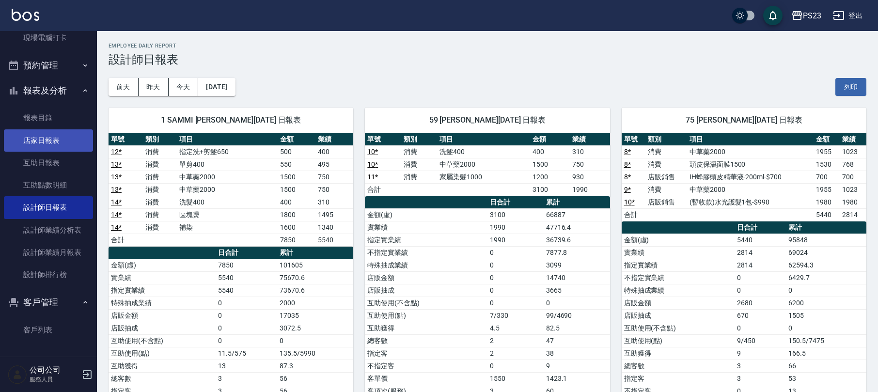
click at [53, 133] on link "店家日報表" at bounding box center [48, 140] width 89 height 22
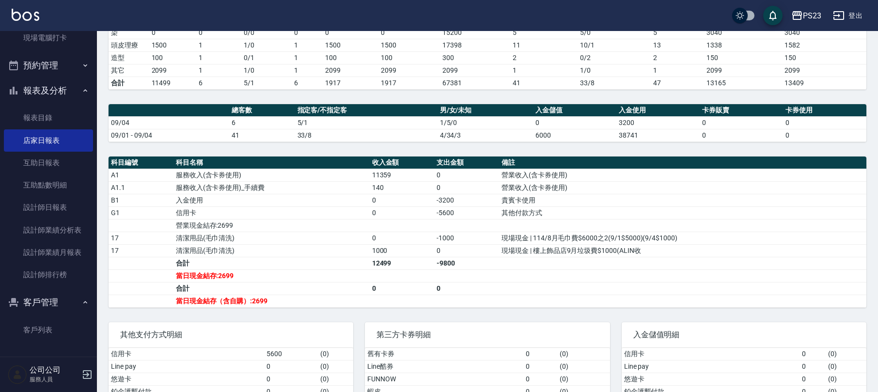
scroll to position [258, 0]
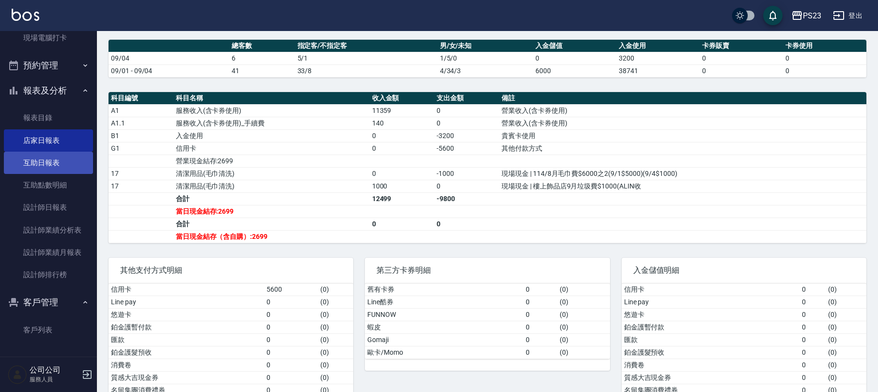
click at [57, 159] on link "互助日報表" at bounding box center [48, 163] width 89 height 22
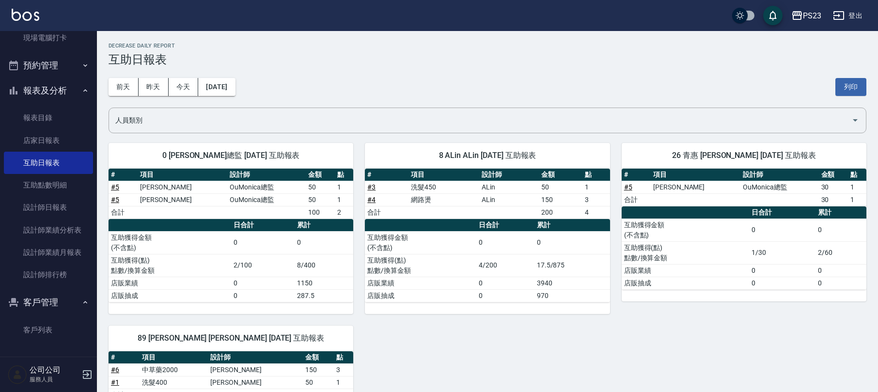
scroll to position [119, 0]
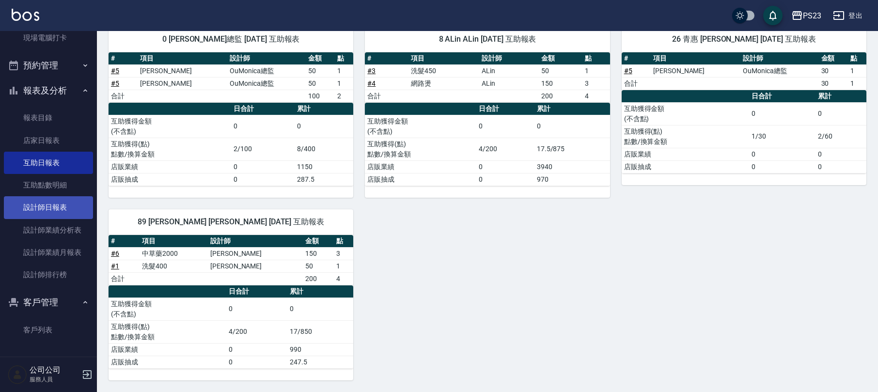
click at [44, 205] on link "設計師日報表" at bounding box center [48, 207] width 89 height 22
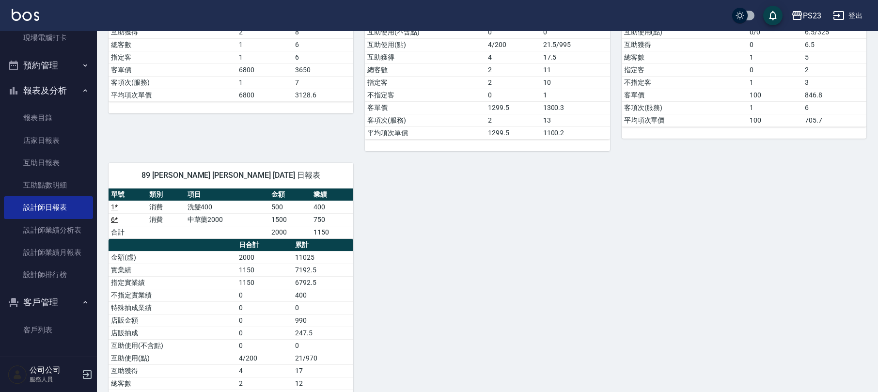
scroll to position [323, 0]
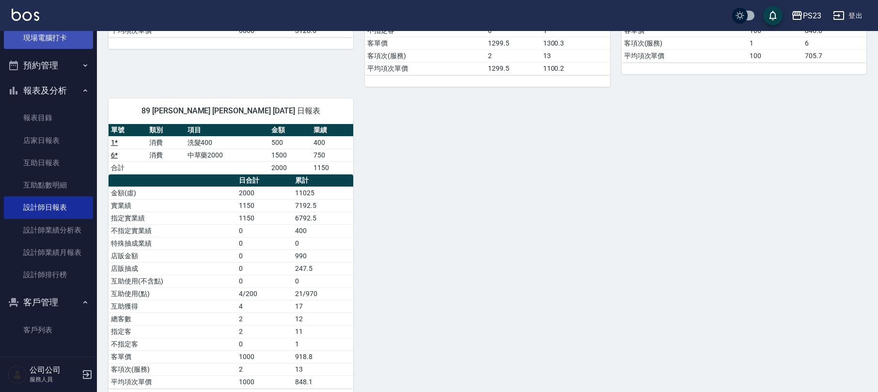
click at [52, 36] on link "現場電腦打卡" at bounding box center [48, 38] width 89 height 22
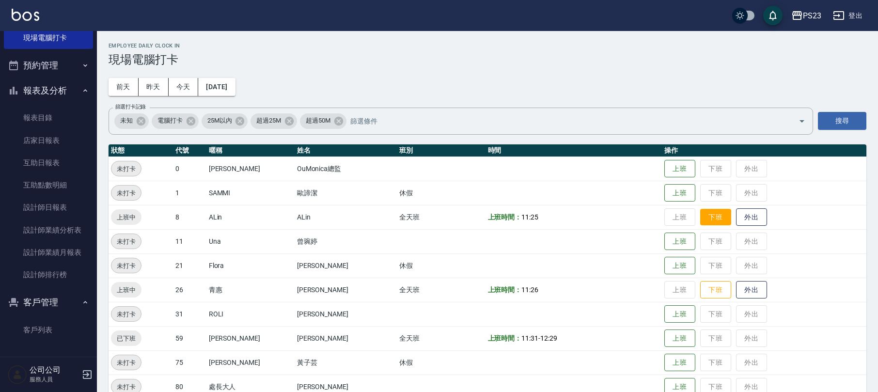
drag, startPoint x: 702, startPoint y: 218, endPoint x: 695, endPoint y: 214, distance: 8.2
click at [702, 217] on button "下班" at bounding box center [715, 217] width 31 height 17
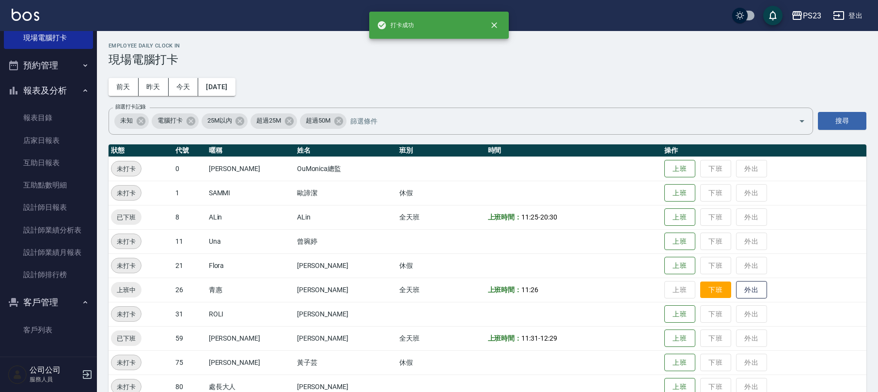
click at [704, 293] on button "下班" at bounding box center [715, 290] width 31 height 17
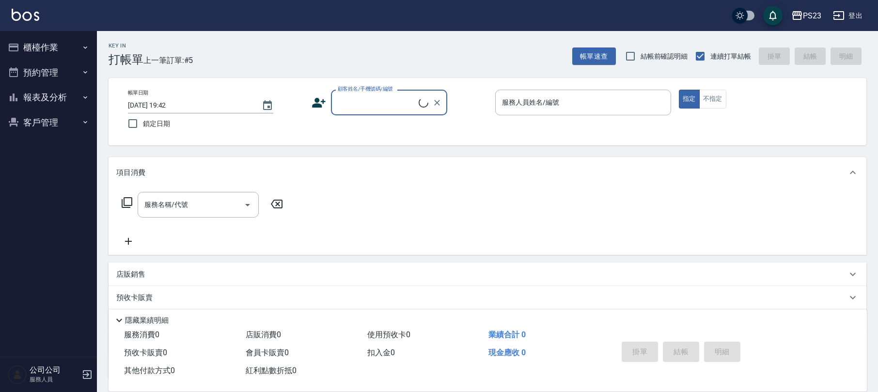
drag, startPoint x: 0, startPoint y: 0, endPoint x: 47, endPoint y: 133, distance: 141.0
click at [46, 123] on button "客戶管理" at bounding box center [48, 122] width 89 height 25
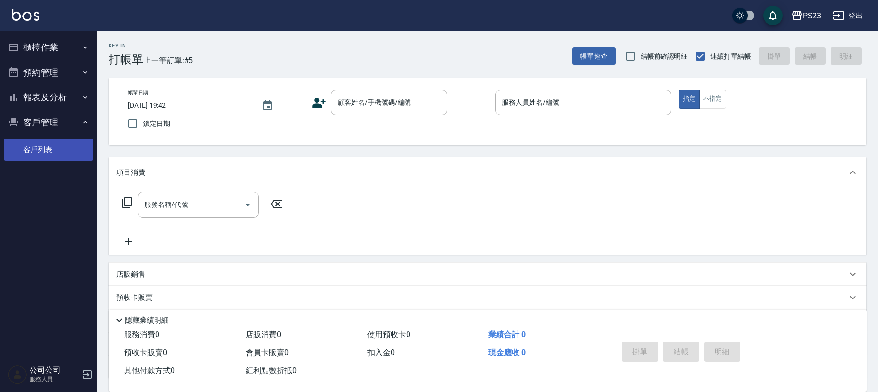
click at [51, 150] on link "客戶列表" at bounding box center [48, 150] width 89 height 22
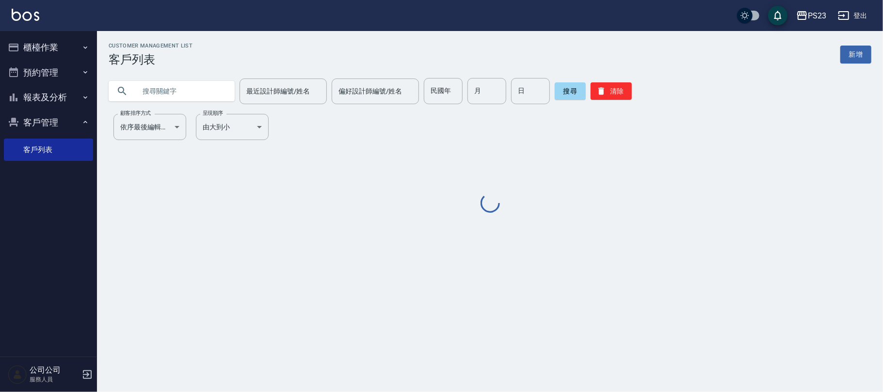
click at [177, 91] on input "text" at bounding box center [181, 91] width 91 height 26
paste input "[PERSON_NAME]"
type input "[PERSON_NAME]"
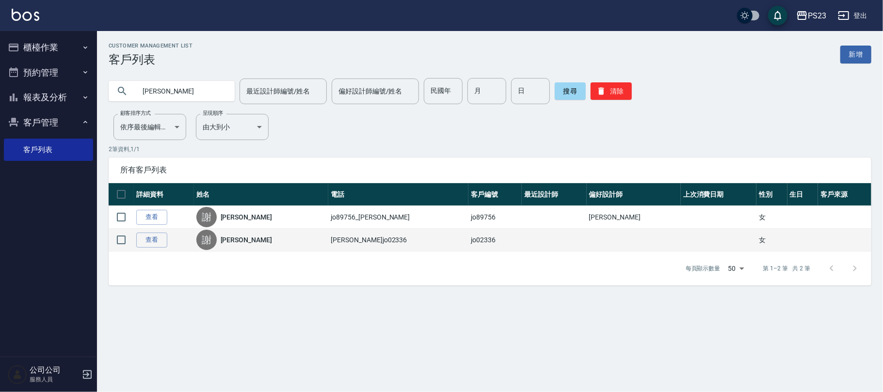
click at [242, 240] on link "[PERSON_NAME]" at bounding box center [246, 240] width 51 height 10
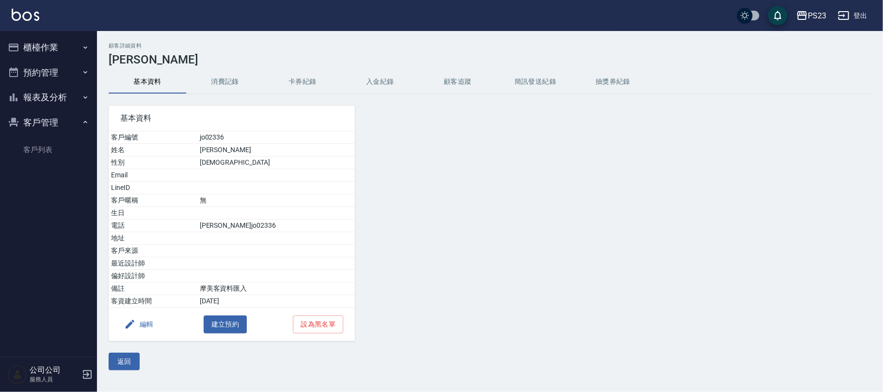
click at [378, 82] on button "入金紀錄" at bounding box center [380, 81] width 78 height 23
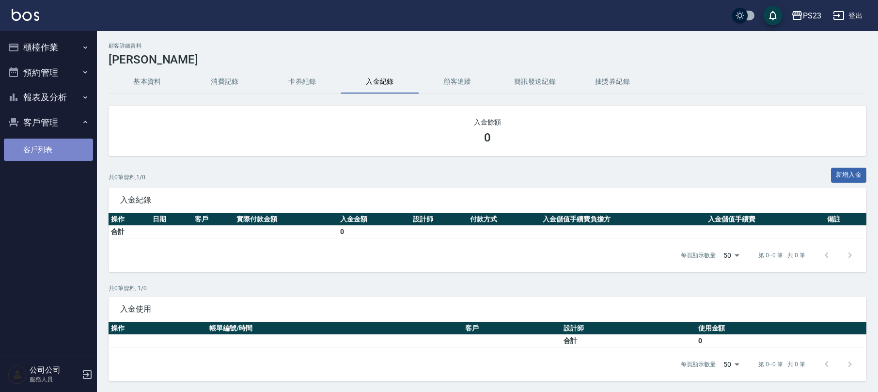
drag, startPoint x: 55, startPoint y: 154, endPoint x: 57, endPoint y: 147, distance: 7.1
click at [55, 154] on link "客戶列表" at bounding box center [48, 150] width 89 height 22
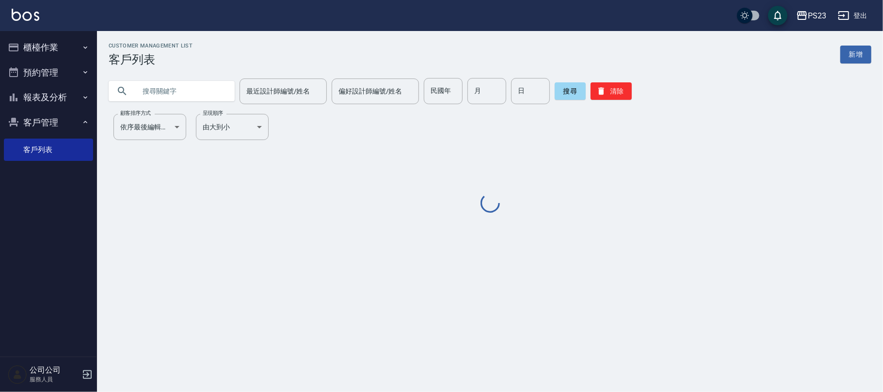
click at [183, 91] on input "text" at bounding box center [181, 91] width 91 height 26
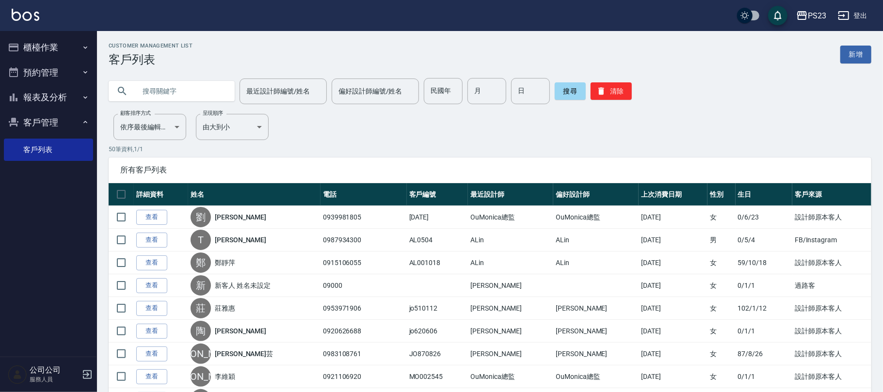
paste input "[PERSON_NAME]"
type input "[PERSON_NAME]"
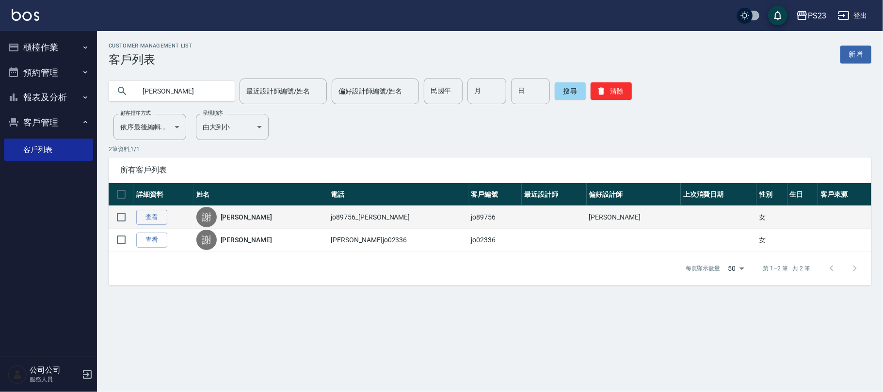
click at [235, 215] on link "[PERSON_NAME]" at bounding box center [246, 217] width 51 height 10
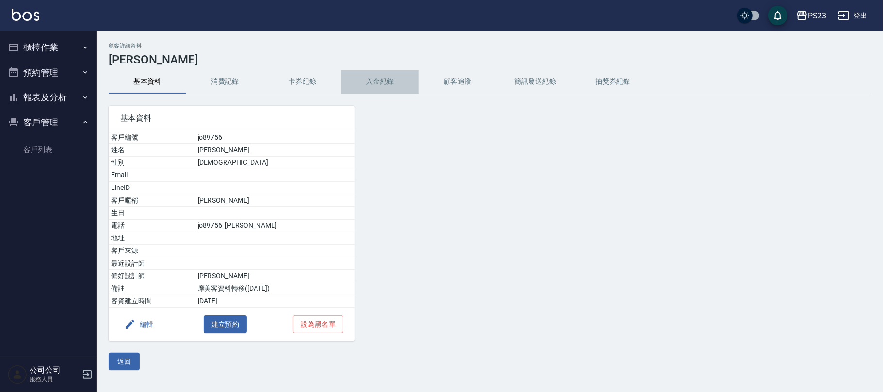
click at [370, 79] on button "入金紀錄" at bounding box center [380, 81] width 78 height 23
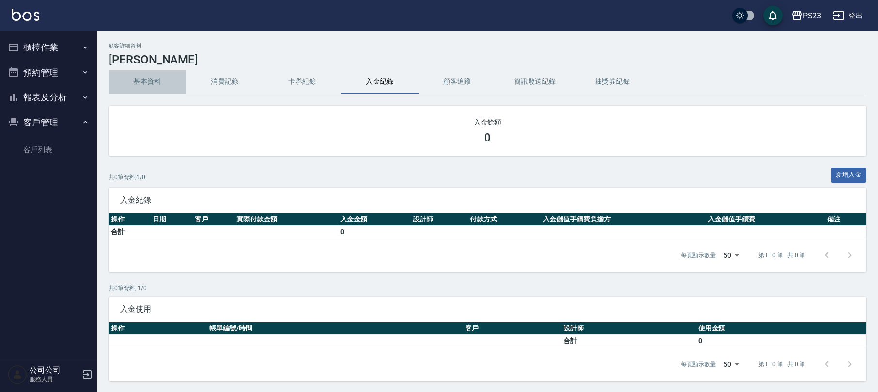
click at [152, 81] on button "基本資料" at bounding box center [148, 81] width 78 height 23
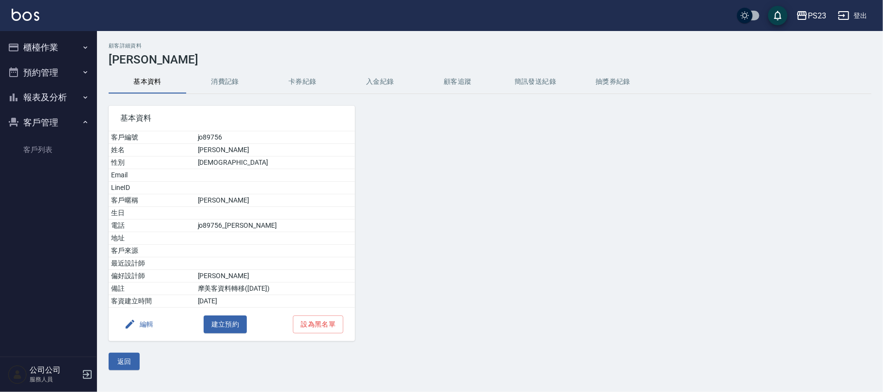
click at [384, 87] on button "入金紀錄" at bounding box center [380, 81] width 78 height 23
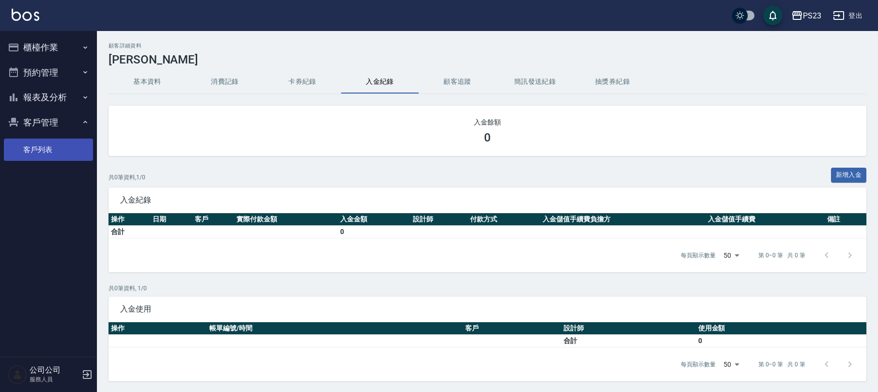
click at [62, 143] on link "客戶列表" at bounding box center [48, 150] width 89 height 22
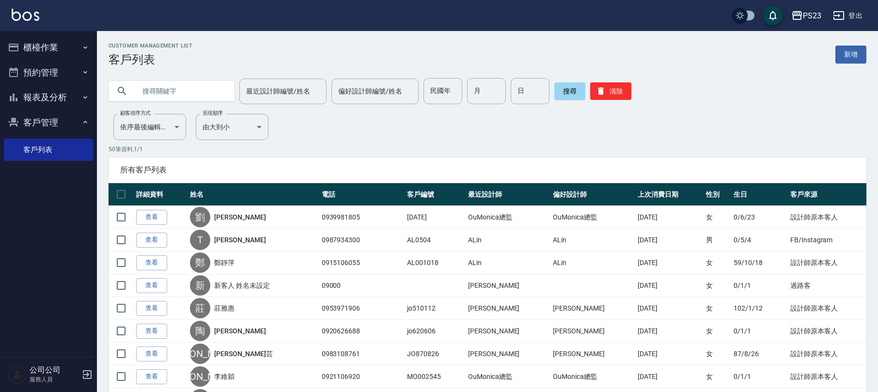
click at [78, 49] on button "櫃檯作業" at bounding box center [48, 47] width 89 height 25
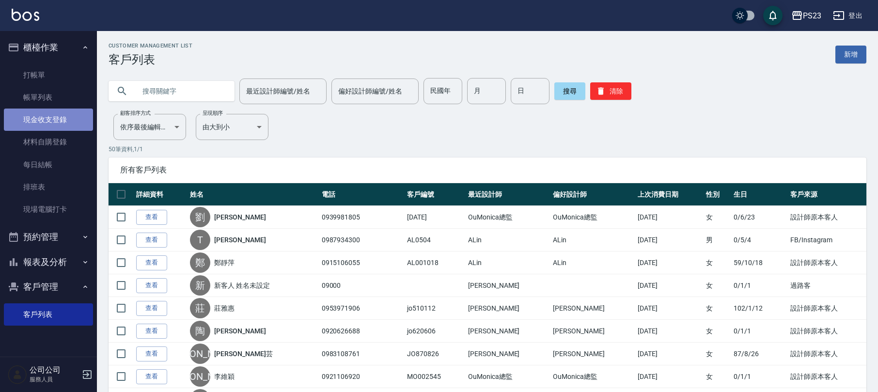
click at [67, 117] on link "現金收支登錄" at bounding box center [48, 120] width 89 height 22
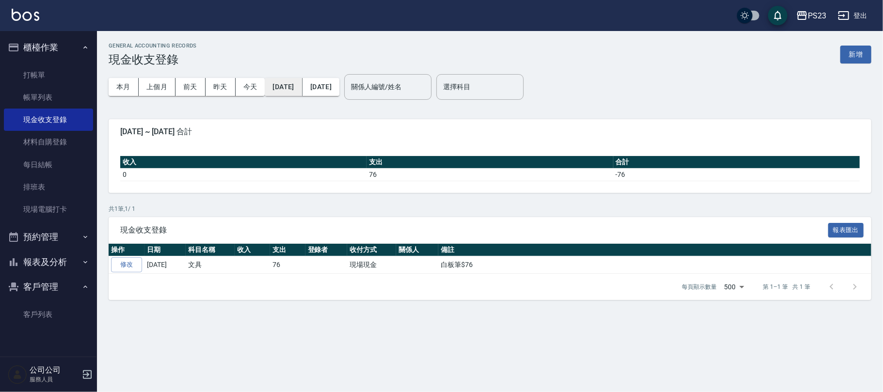
click at [289, 88] on button "[DATE]" at bounding box center [283, 87] width 37 height 18
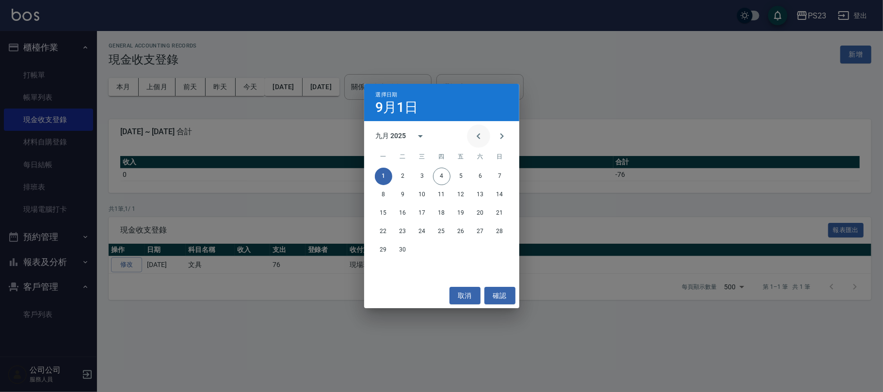
click at [483, 134] on icon "Previous month" at bounding box center [479, 136] width 12 height 12
click at [461, 177] on button "1" at bounding box center [460, 176] width 17 height 17
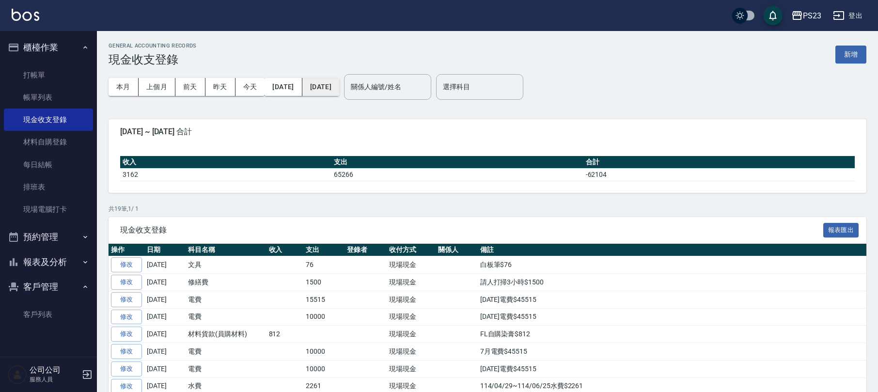
click at [339, 84] on button "[DATE]" at bounding box center [320, 87] width 37 height 18
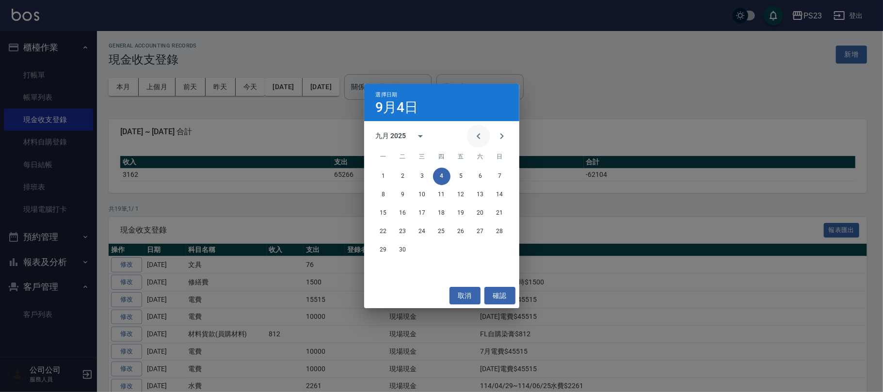
click at [475, 134] on icon "Previous month" at bounding box center [479, 136] width 12 height 12
click at [464, 195] on button "8" at bounding box center [460, 194] width 17 height 17
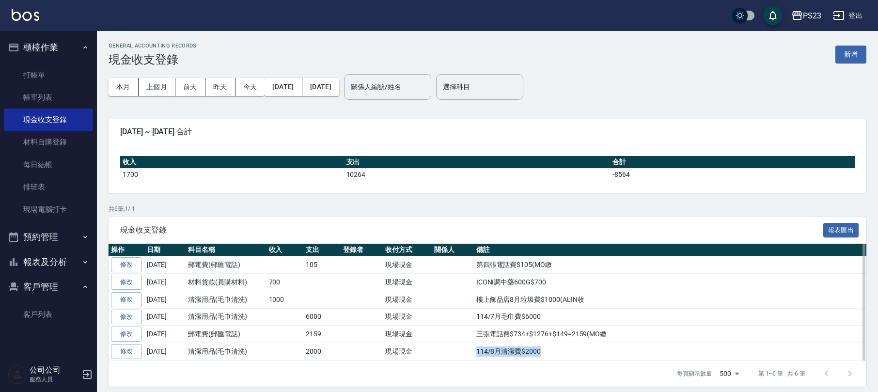
drag, startPoint x: 473, startPoint y: 350, endPoint x: 552, endPoint y: 357, distance: 79.8
click at [552, 357] on td "114/8月清潔費$2000" at bounding box center [670, 351] width 393 height 17
copy td "114/8月清潔費$2000"
drag, startPoint x: 481, startPoint y: 319, endPoint x: 597, endPoint y: 321, distance: 116.3
click at [597, 321] on td "114/7月毛巾費$6000" at bounding box center [670, 316] width 393 height 17
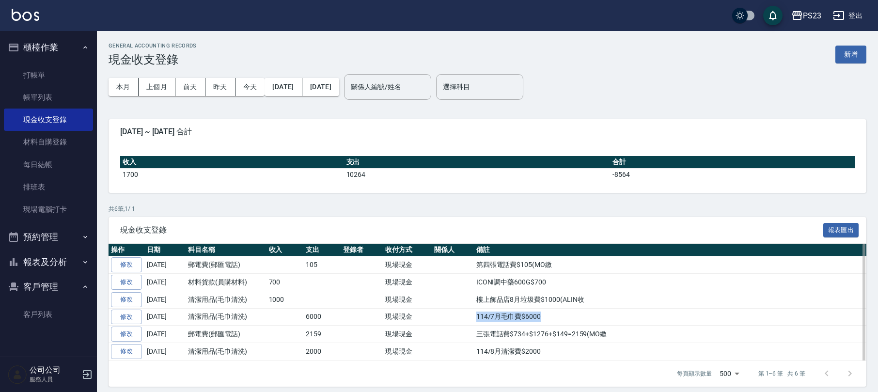
copy td "114/7月毛巾費$6000"
click at [300, 89] on button "2025/08/01" at bounding box center [283, 87] width 37 height 18
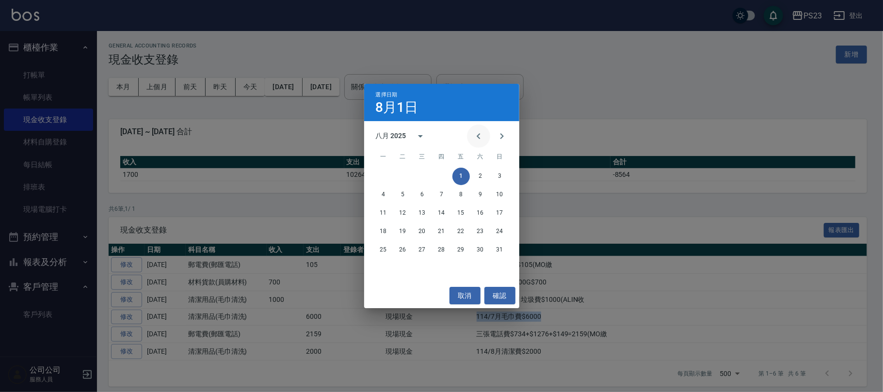
click at [479, 134] on icon "Previous month" at bounding box center [477, 136] width 3 height 6
click at [395, 173] on button "1" at bounding box center [402, 176] width 17 height 17
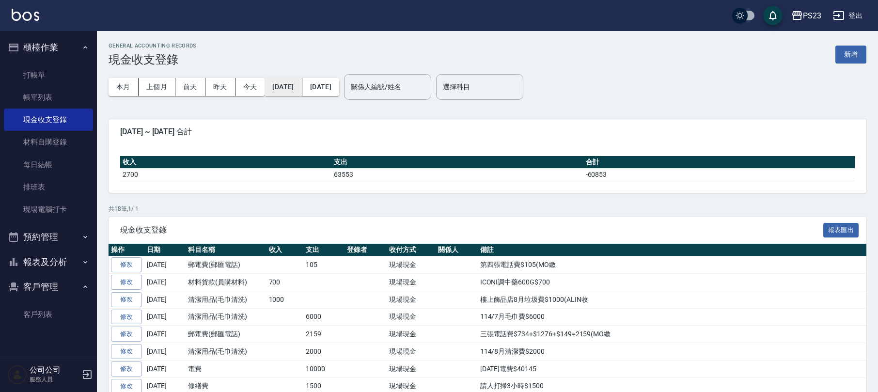
click at [294, 82] on button "2025/07/01" at bounding box center [283, 87] width 37 height 18
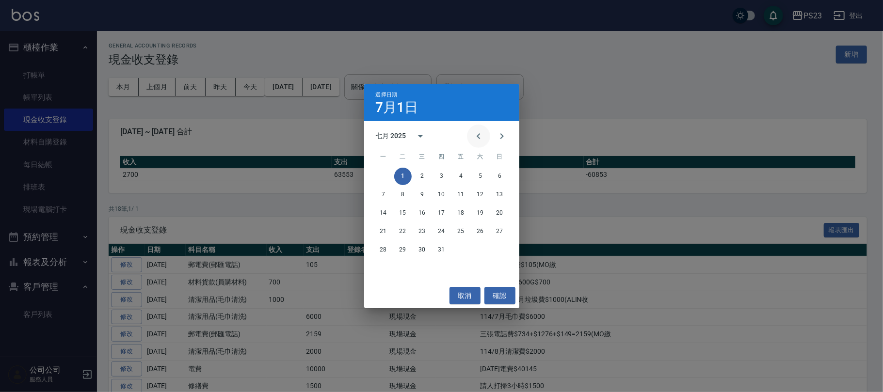
click at [475, 134] on icon "Previous month" at bounding box center [479, 136] width 12 height 12
click at [498, 175] on button "1" at bounding box center [499, 176] width 17 height 17
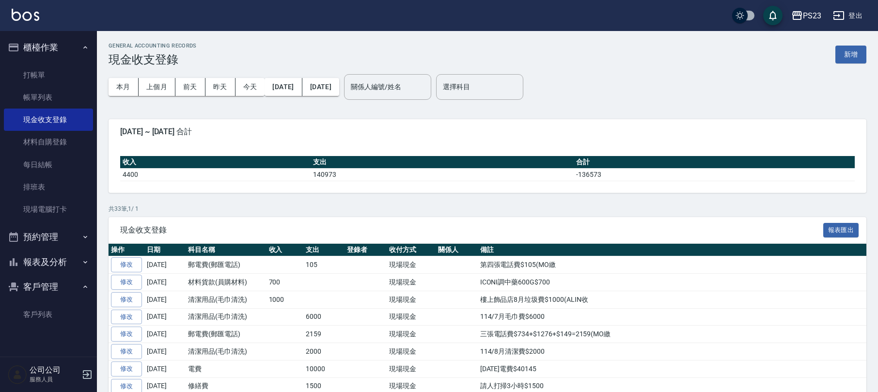
scroll to position [194, 0]
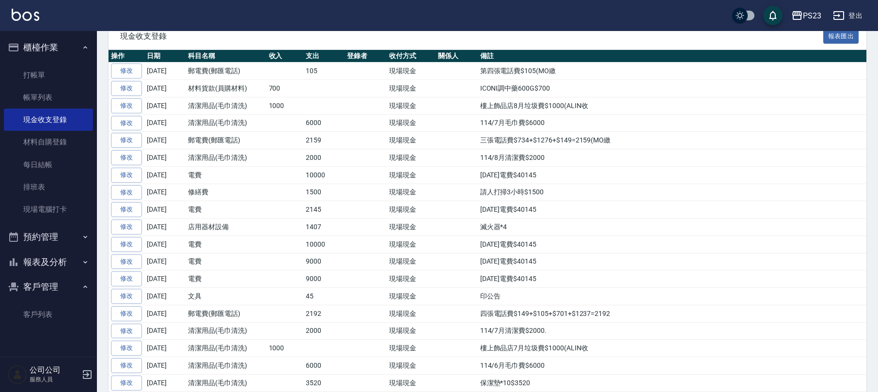
drag, startPoint x: 475, startPoint y: 105, endPoint x: 693, endPoint y: 105, distance: 218.1
click at [693, 105] on tr "修改 2025-08-07 清潔用品(毛巾清洗) 1000 現場現金 樓上飾品店8月垃圾費$1000(ALIN收" at bounding box center [488, 105] width 758 height 17
copy tr "樓上飾品店8月垃圾費$1000(ALIN收"
